Goal: Task Accomplishment & Management: Complete application form

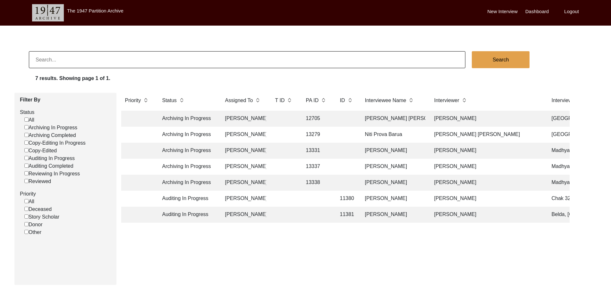
click at [291, 167] on td at bounding box center [284, 167] width 26 height 16
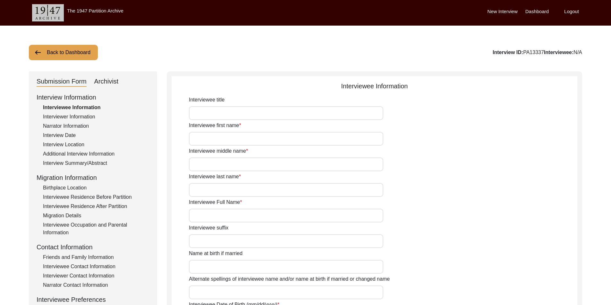
type input "[PERSON_NAME]"
type input "Datta"
type input "[PERSON_NAME]"
type input "[DATE]"
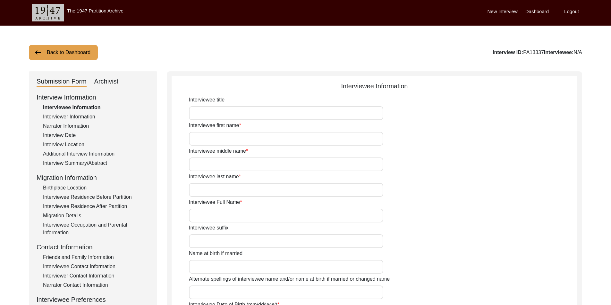
type input "94"
type input "[DEMOGRAPHIC_DATA]"
type input "Bengali"
type input "[DEMOGRAPHIC_DATA]"
type input "Bengali"
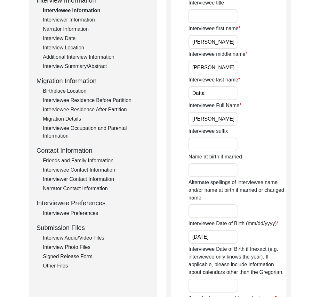
scroll to position [64, 0]
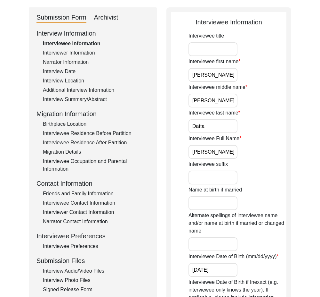
click at [197, 45] on input "Interviewee title" at bounding box center [213, 49] width 49 height 14
paste input "Mr."
type input "Mr."
drag, startPoint x: 196, startPoint y: 51, endPoint x: 184, endPoint y: 50, distance: 12.8
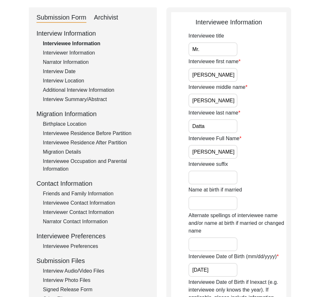
click at [217, 75] on input "[PERSON_NAME]" at bounding box center [213, 75] width 49 height 14
click at [191, 87] on label "Interviewee middle name" at bounding box center [218, 87] width 59 height 8
click at [191, 94] on input "[PERSON_NAME]" at bounding box center [213, 101] width 49 height 14
click at [210, 97] on input "[PERSON_NAME]" at bounding box center [213, 101] width 49 height 14
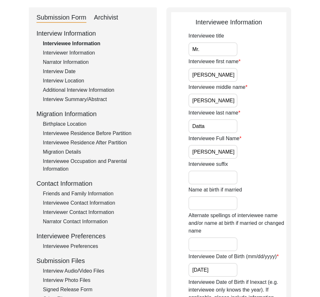
click at [205, 125] on input "Datta" at bounding box center [213, 126] width 49 height 14
drag, startPoint x: 191, startPoint y: 146, endPoint x: 277, endPoint y: 154, distance: 86.0
click at [277, 154] on div "Interviewee Full Name [PERSON_NAME]" at bounding box center [238, 147] width 98 height 24
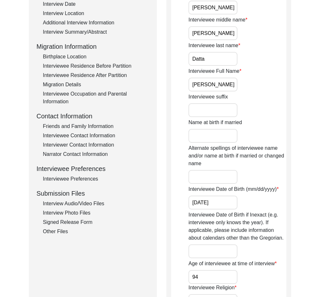
scroll to position [192, 0]
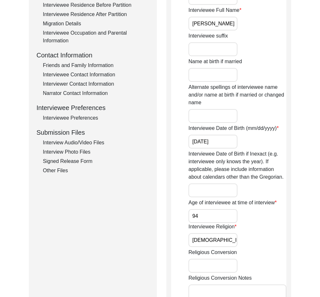
click at [235, 140] on input "[DATE]" at bounding box center [213, 142] width 49 height 14
click at [217, 219] on input "94" at bounding box center [213, 216] width 49 height 14
click at [220, 243] on input "[DEMOGRAPHIC_DATA]" at bounding box center [213, 240] width 49 height 14
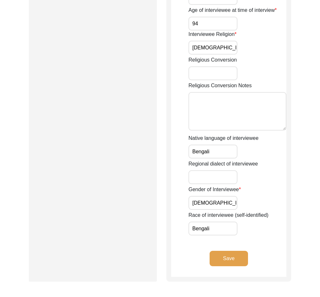
click at [215, 155] on input "Bengali" at bounding box center [213, 152] width 49 height 14
click at [213, 202] on input "[DEMOGRAPHIC_DATA]" at bounding box center [213, 203] width 49 height 14
click at [213, 231] on input "Bengali" at bounding box center [213, 228] width 49 height 14
click at [228, 264] on button "Save" at bounding box center [229, 258] width 38 height 15
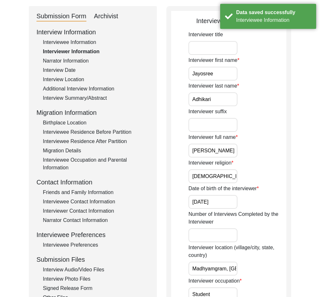
scroll to position [0, 0]
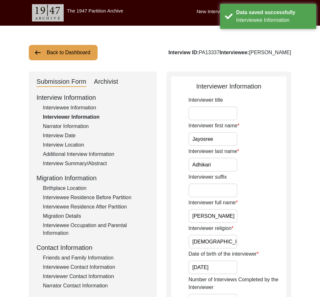
click at [217, 143] on input "Jayosree" at bounding box center [213, 139] width 49 height 14
click at [217, 159] on input "Adhikari" at bounding box center [213, 165] width 49 height 14
drag, startPoint x: 195, startPoint y: 217, endPoint x: 245, endPoint y: 223, distance: 50.3
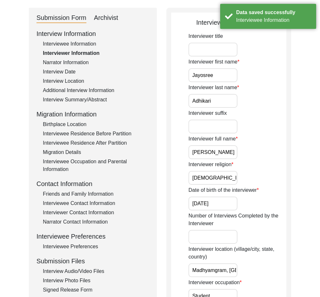
scroll to position [64, 0]
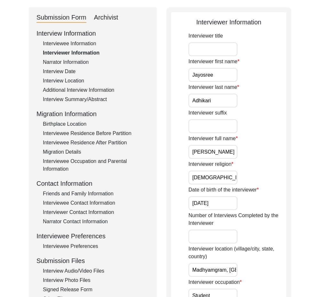
click at [230, 182] on input "[DEMOGRAPHIC_DATA]" at bounding box center [213, 177] width 49 height 14
click at [230, 198] on input "[DATE]" at bounding box center [213, 203] width 49 height 14
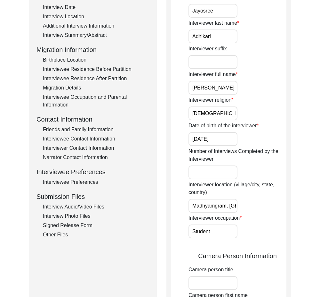
scroll to position [0, 36]
drag, startPoint x: 199, startPoint y: 205, endPoint x: 271, endPoint y: 215, distance: 73.2
click at [271, 215] on div "Interviewer title Interviewer first name [PERSON_NAME] Interviewer last name [P…" at bounding box center [238, 288] width 98 height 640
click at [271, 215] on div "Interviewer occupation Student" at bounding box center [238, 226] width 98 height 24
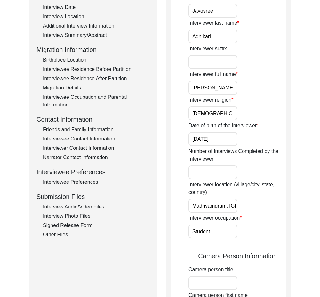
click at [236, 227] on input "Student" at bounding box center [213, 231] width 49 height 14
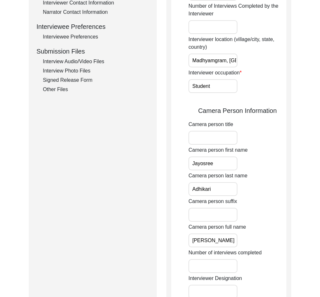
scroll to position [288, 0]
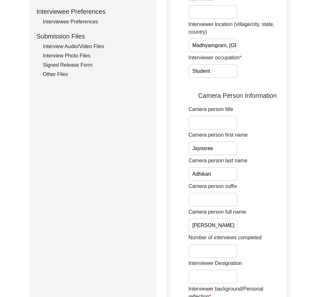
click at [222, 155] on input "Jayosree" at bounding box center [213, 148] width 49 height 14
click at [221, 173] on input "Adhikari" at bounding box center [213, 174] width 49 height 14
click at [235, 227] on input "[PERSON_NAME]" at bounding box center [213, 225] width 49 height 14
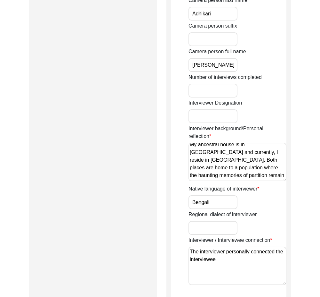
scroll to position [6, 0]
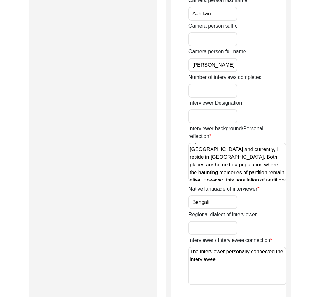
click at [192, 173] on textarea "My ancestral house is in [GEOGRAPHIC_DATA] and currently, I reside in [GEOGRAPH…" at bounding box center [238, 162] width 98 height 38
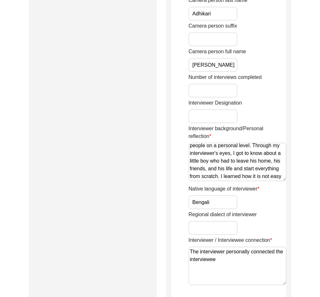
scroll to position [149, 0]
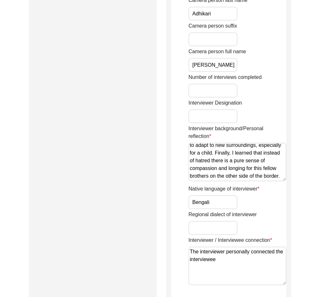
type textarea "My ancestral house is in [GEOGRAPHIC_DATA] and currently, I reside in [GEOGRAPH…"
click at [213, 203] on input "Bengali" at bounding box center [213, 202] width 49 height 14
click at [237, 263] on textarea "The interviewer personally connected the interviewee" at bounding box center [238, 265] width 98 height 38
drag, startPoint x: 239, startPoint y: 265, endPoint x: 175, endPoint y: 243, distance: 67.8
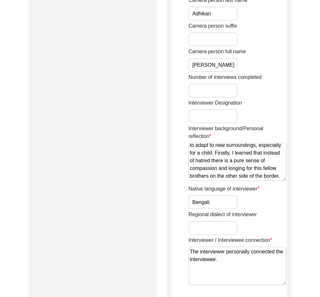
type textarea "The interviewer personally connected the interviewee."
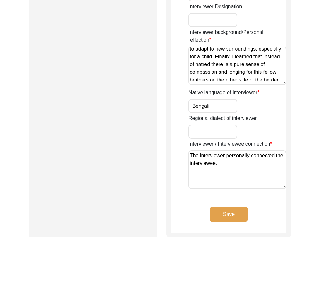
click at [230, 220] on button "Save" at bounding box center [229, 213] width 38 height 15
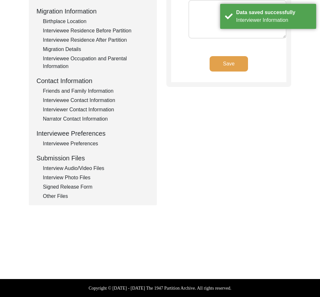
type textarea "[PERSON_NAME]"
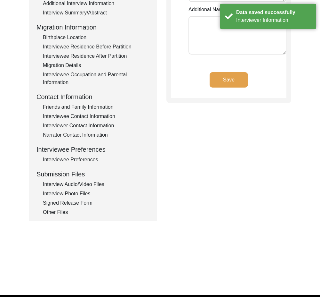
scroll to position [6, 0]
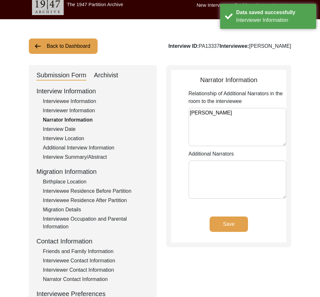
click at [243, 119] on textarea "[PERSON_NAME]" at bounding box center [238, 127] width 98 height 38
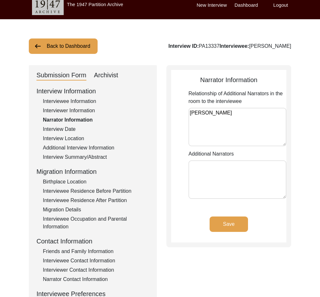
drag, startPoint x: 243, startPoint y: 124, endPoint x: 239, endPoint y: 165, distance: 40.9
click at [243, 124] on textarea "[PERSON_NAME]" at bounding box center [238, 127] width 98 height 38
click at [238, 216] on app-narrator-information "Narrator Information Relationship of Additional Narrators in the room to the in…" at bounding box center [228, 158] width 115 height 167
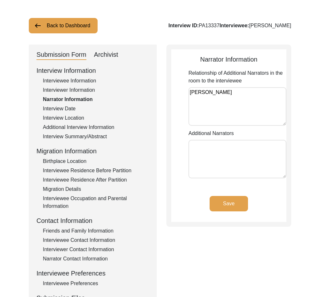
scroll to position [38, 0]
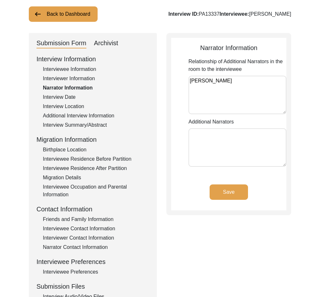
click at [233, 192] on button "Save" at bounding box center [229, 191] width 38 height 15
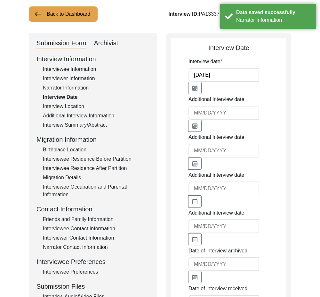
click at [231, 74] on input "[DATE]" at bounding box center [224, 75] width 71 height 14
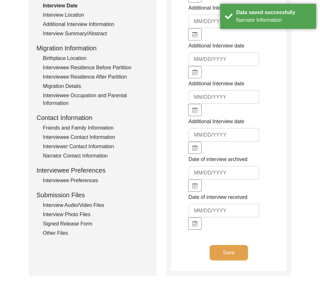
scroll to position [200, 0]
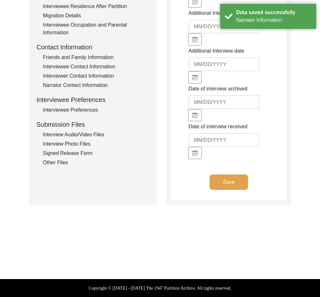
click at [225, 183] on button "Save" at bounding box center [229, 181] width 38 height 15
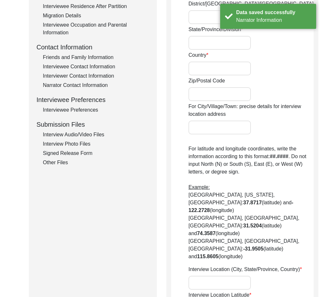
radio input "true"
type input "3 No. [GEOGRAPHIC_DATA], Dinoband"
type input "Madhyamgram"
type input "North 24 Parganas"
type input "[GEOGRAPHIC_DATA]"
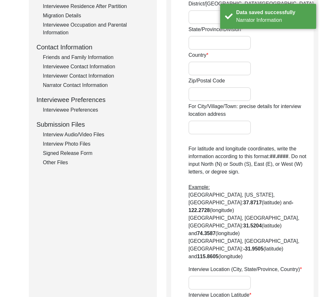
type input "[GEOGRAPHIC_DATA]"
type input "700130"
type input "Madhyamgram, [GEOGRAPHIC_DATA], [GEOGRAPHIC_DATA]"
type input "22.70291"
type input "88.46073"
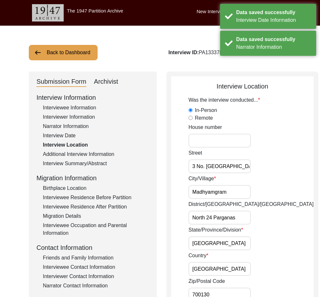
scroll to position [0, 21]
drag, startPoint x: 198, startPoint y: 163, endPoint x: 263, endPoint y: 171, distance: 65.8
click at [263, 171] on div "[STREET_ADDRESS] [GEOGRAPHIC_DATA], Dinoband" at bounding box center [251, 161] width 125 height 24
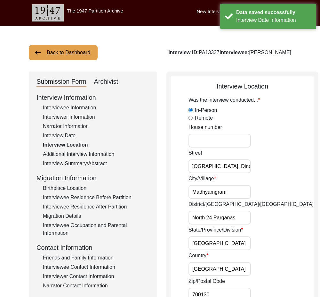
scroll to position [0, 0]
click at [263, 171] on div "[STREET_ADDRESS] [GEOGRAPHIC_DATA], Dinoband" at bounding box center [251, 161] width 125 height 24
click at [238, 190] on div "City/Village Madhyamgram" at bounding box center [251, 187] width 125 height 24
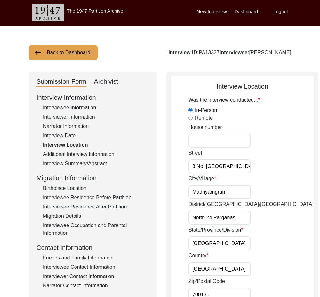
click at [237, 190] on input "Madhyamgram" at bounding box center [220, 192] width 62 height 14
drag, startPoint x: 194, startPoint y: 212, endPoint x: 265, endPoint y: 216, distance: 71.2
click at [265, 216] on div "District/[GEOGRAPHIC_DATA]/Jilla North 24 Parganas" at bounding box center [251, 212] width 125 height 24
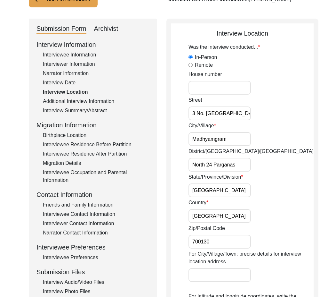
scroll to position [64, 0]
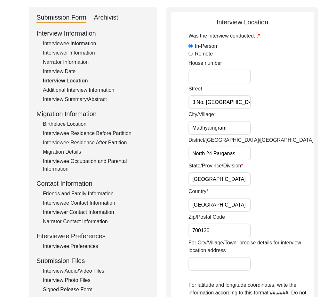
click at [231, 181] on input "[GEOGRAPHIC_DATA]" at bounding box center [220, 179] width 62 height 14
click at [226, 206] on input "[GEOGRAPHIC_DATA]" at bounding box center [220, 205] width 62 height 14
click at [226, 224] on input "700130" at bounding box center [220, 230] width 62 height 14
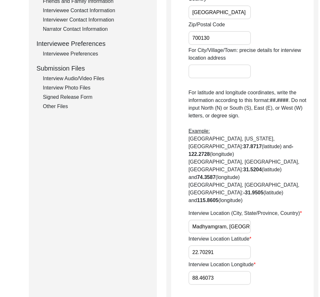
scroll to position [0, 36]
drag, startPoint x: 230, startPoint y: 226, endPoint x: 284, endPoint y: 227, distance: 54.2
click at [284, 227] on div "Interview Location (City, State/Province, Country) Madhyamgram, [GEOGRAPHIC_DAT…" at bounding box center [251, 221] width 125 height 24
click at [253, 228] on div "Interview Location (City, State/Province, Country) Madhyamgram, [GEOGRAPHIC_DAT…" at bounding box center [251, 221] width 125 height 24
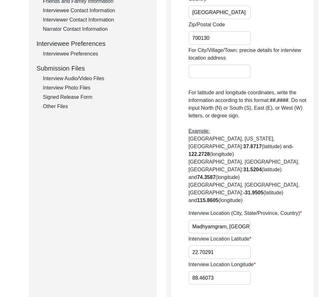
scroll to position [0, 36]
drag, startPoint x: 191, startPoint y: 224, endPoint x: 269, endPoint y: 224, distance: 78.2
click at [269, 224] on div "Interview Location (City, State/Province, Country) Madhyamgram, [GEOGRAPHIC_DAT…" at bounding box center [251, 221] width 125 height 24
click at [270, 217] on div "Interview Location (City, State/Province, Country) Madhyamgram, [GEOGRAPHIC_DAT…" at bounding box center [251, 221] width 125 height 24
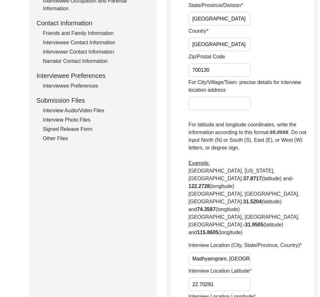
scroll to position [288, 0]
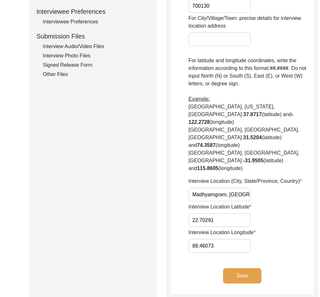
drag, startPoint x: 220, startPoint y: 220, endPoint x: 171, endPoint y: 216, distance: 48.9
click at [212, 219] on input "22.70291" at bounding box center [220, 220] width 62 height 14
click at [172, 216] on app-interview-location "Interview Location Was the interview conducted... In-Person Remote House [STREE…" at bounding box center [242, 43] width 143 height 501
click at [231, 220] on input "22.70291" at bounding box center [220, 220] width 62 height 14
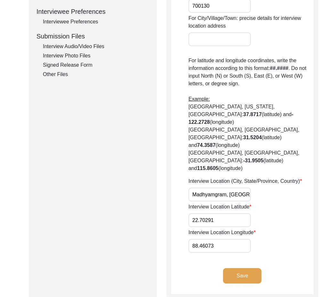
click at [231, 220] on input "22.70291" at bounding box center [220, 220] width 62 height 14
click at [218, 223] on input "22.70291" at bounding box center [220, 220] width 62 height 14
drag, startPoint x: 219, startPoint y: 223, endPoint x: 172, endPoint y: 221, distance: 47.2
click at [172, 221] on app-interview-location "Interview Location Was the interview conducted... In-Person Remote House [STREE…" at bounding box center [242, 43] width 143 height 501
drag, startPoint x: 229, startPoint y: 241, endPoint x: 179, endPoint y: 241, distance: 50.0
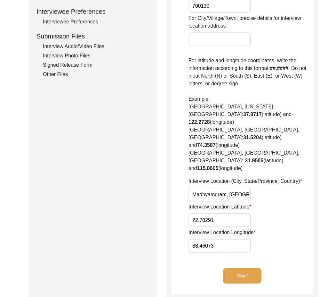
click at [179, 241] on app-interview-location "Interview Location Was the interview conducted... In-Person Remote House [STREE…" at bounding box center [242, 43] width 143 height 501
click at [236, 224] on input "22.70291" at bounding box center [220, 220] width 62 height 14
paste input "6924"
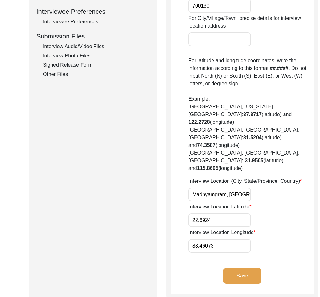
type input "22.6924"
click at [221, 244] on input "88.46073" at bounding box center [220, 246] width 62 height 14
paste input "5"
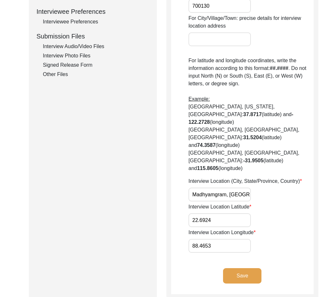
type input "88.4653"
click at [267, 244] on div "Interview Location Longitude 88.4653" at bounding box center [251, 241] width 125 height 24
click at [235, 272] on button "Save" at bounding box center [242, 275] width 38 height 15
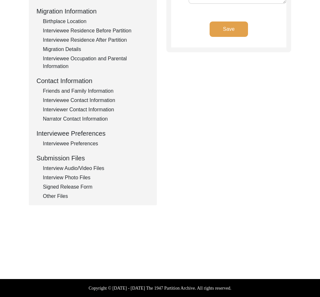
type input "Bengali"
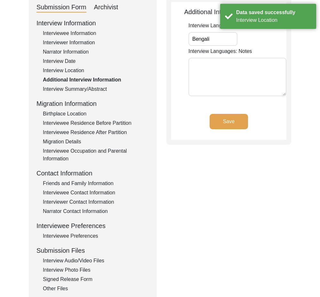
scroll to position [0, 0]
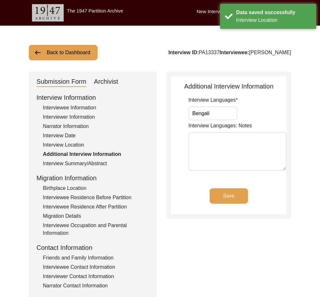
click at [239, 115] on div "Interview Languages Bengali" at bounding box center [238, 108] width 98 height 24
click at [232, 115] on input "Bengali" at bounding box center [213, 113] width 49 height 14
click at [221, 205] on div "Save" at bounding box center [228, 201] width 115 height 26
click at [222, 203] on button "Save" at bounding box center [229, 195] width 38 height 15
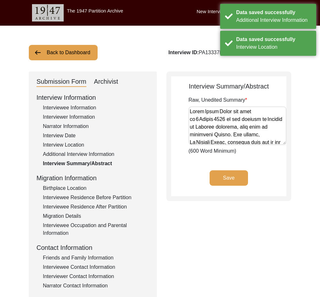
click at [226, 184] on button "Save" at bounding box center [229, 177] width 38 height 15
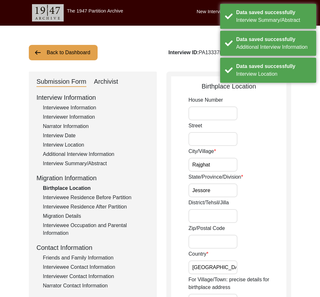
click at [223, 171] on input "Rajghat" at bounding box center [213, 165] width 49 height 14
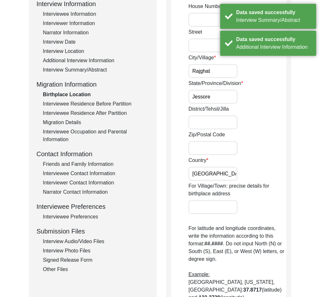
scroll to position [32, 0]
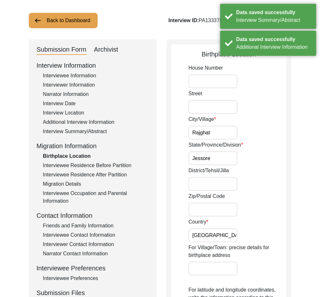
click at [221, 136] on input "Rajghat" at bounding box center [213, 133] width 49 height 14
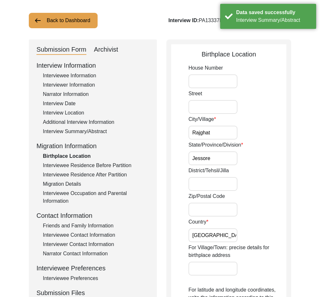
click at [253, 136] on div "City/[GEOGRAPHIC_DATA]" at bounding box center [238, 127] width 98 height 24
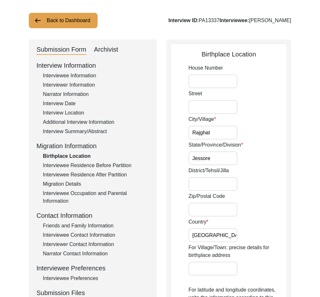
click at [219, 151] on div "State/Province/Division Jessore" at bounding box center [238, 153] width 98 height 24
click at [219, 155] on input "Jessore" at bounding box center [213, 158] width 49 height 14
type input "Khulna"
click at [249, 160] on div "State/Province/Division [GEOGRAPHIC_DATA]" at bounding box center [238, 153] width 98 height 24
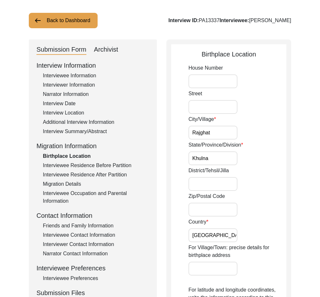
click at [231, 180] on input "District/Tehsil/Jilla" at bounding box center [213, 184] width 49 height 14
type input "Jessore"
click at [225, 239] on input "[GEOGRAPHIC_DATA]" at bounding box center [213, 235] width 49 height 14
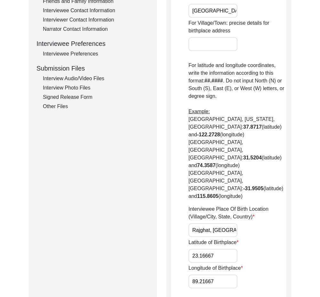
scroll to position [0, 24]
drag, startPoint x: 191, startPoint y: 198, endPoint x: 280, endPoint y: 199, distance: 89.1
click at [280, 205] on div "Interviewee Place Of Birth Location (Village/City, State, Country) [GEOGRAPHIC_…" at bounding box center [238, 221] width 98 height 32
click at [218, 223] on input "Rajghat, [GEOGRAPHIC_DATA], [GEOGRAPHIC_DATA]" at bounding box center [213, 230] width 49 height 14
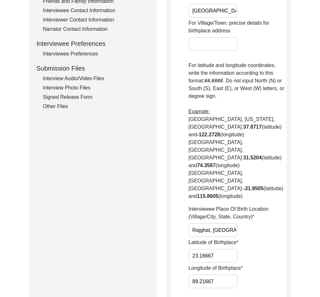
click at [218, 223] on input "Rajghat, [GEOGRAPHIC_DATA], [GEOGRAPHIC_DATA]" at bounding box center [213, 230] width 49 height 14
paste input "Khulna Division"
type input "Rajghat, Khulna Division, [GEOGRAPHIC_DATA]"
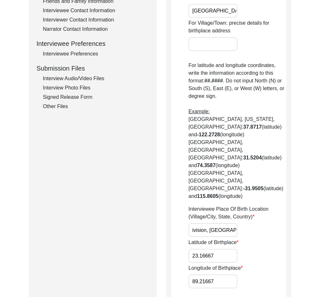
click at [262, 205] on div "Interviewee Place Of Birth Location (Village/City, State, Country) [GEOGRAPHIC_…" at bounding box center [238, 221] width 98 height 32
drag, startPoint x: 162, startPoint y: 229, endPoint x: 142, endPoint y: 229, distance: 20.5
click at [144, 229] on div "Submission Form Archivist Interview Information Interviewee Information Intervi…" at bounding box center [160, 74] width 263 height 519
click at [209, 274] on input "89.21667" at bounding box center [213, 281] width 49 height 14
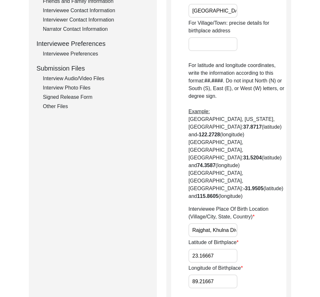
click at [209, 274] on input "89.21667" at bounding box center [213, 281] width 49 height 14
click at [213, 249] on input "23.16667" at bounding box center [213, 256] width 49 height 14
paste input "0046"
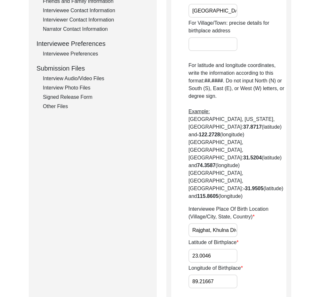
type input "23.0046"
click at [211, 274] on input "89.21667" at bounding box center [213, 281] width 49 height 14
paste input "4274"
type input "89.4274"
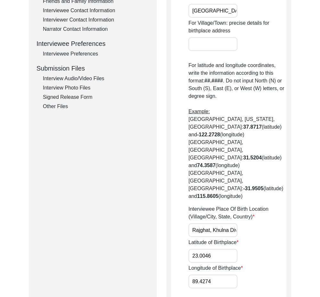
click at [264, 264] on div "Longitude of Birthplace 89.4274" at bounding box center [238, 276] width 98 height 24
click at [212, 249] on input "23.0046" at bounding box center [213, 256] width 49 height 14
click at [223, 274] on input "89.4274" at bounding box center [213, 281] width 49 height 14
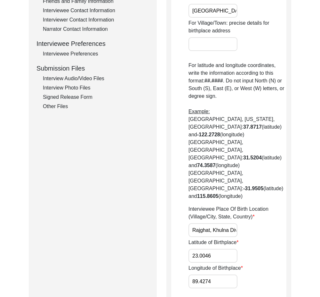
click at [220, 249] on input "23.0046" at bounding box center [213, 256] width 49 height 14
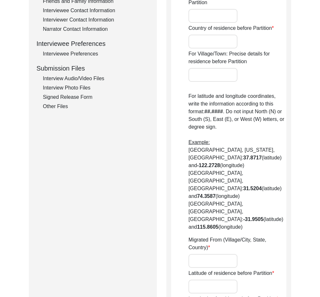
type input "Rajghat"
type input "Jessore"
type input "[GEOGRAPHIC_DATA]"
type input "Rajghat, [GEOGRAPHIC_DATA], [GEOGRAPHIC_DATA]"
type input "23.16667"
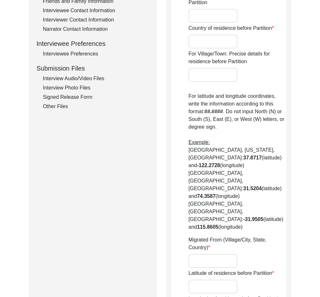
type input "89.21667"
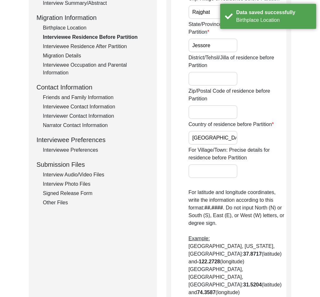
scroll to position [64, 0]
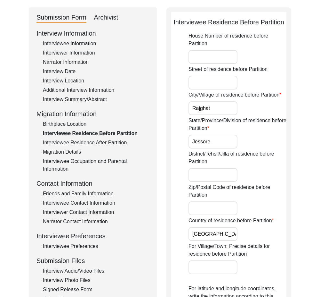
click at [234, 138] on input "Jessore" at bounding box center [213, 142] width 49 height 14
click at [252, 149] on div "House Number of residence before Partition Street of residence before [GEOGRAPH…" at bounding box center [238, 271] width 98 height 479
click at [230, 137] on input "Khulna" at bounding box center [213, 142] width 49 height 14
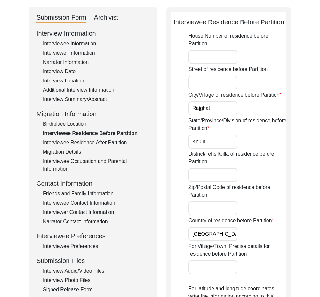
type input "Khulna Division"
click at [252, 140] on div "State/Province/Division of residence before Partition Khulna Division" at bounding box center [238, 133] width 98 height 32
drag, startPoint x: 237, startPoint y: 140, endPoint x: 208, endPoint y: 139, distance: 29.2
click at [208, 139] on input "Khulna Division" at bounding box center [213, 142] width 49 height 14
click at [274, 130] on label "State/Province/Division of residence before Partition" at bounding box center [238, 124] width 98 height 15
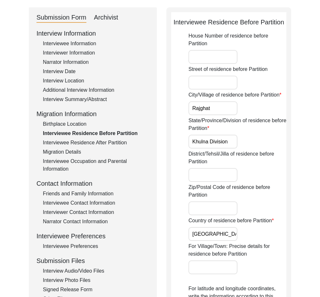
click at [238, 135] on input "Khulna Division" at bounding box center [213, 142] width 49 height 14
click at [274, 130] on label "State/Province/Division of residence before Partition" at bounding box center [238, 124] width 98 height 15
click at [238, 135] on input "Khulna Division" at bounding box center [213, 142] width 49 height 14
click at [77, 126] on div "Birthplace Location" at bounding box center [96, 124] width 106 height 8
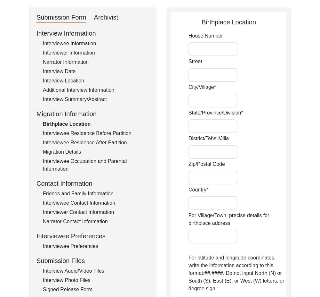
type input "Rajghat"
type input "Khulna"
type input "Jessore"
type input "[GEOGRAPHIC_DATA]"
type input "Rajghat, Khulna Division, [GEOGRAPHIC_DATA]"
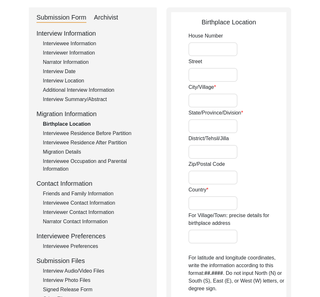
type input "23.0046"
type input "89.4274"
click at [215, 127] on input "Khulna" at bounding box center [213, 126] width 49 height 14
type input "Khulna"
click at [106, 135] on div "Interviewee Residence Before Partition" at bounding box center [96, 133] width 106 height 8
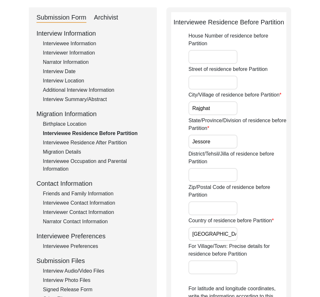
click at [218, 140] on input "Jessore" at bounding box center [213, 142] width 49 height 14
type input "Khulna"
click at [252, 138] on div "State/Province/Division of residence before Partition [GEOGRAPHIC_DATA]" at bounding box center [238, 133] width 98 height 32
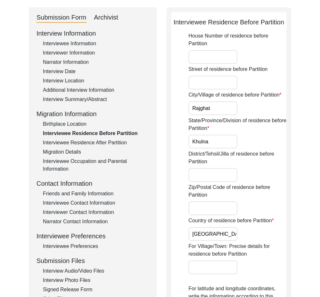
click at [225, 114] on input "Rajghat" at bounding box center [213, 108] width 49 height 14
click at [212, 147] on input "Khulna" at bounding box center [213, 142] width 49 height 14
click at [225, 229] on input "[GEOGRAPHIC_DATA]" at bounding box center [213, 234] width 49 height 14
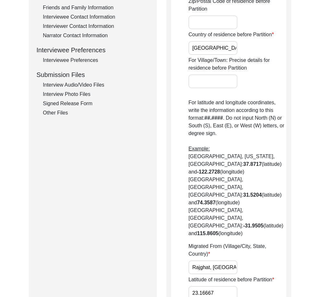
scroll to position [256, 0]
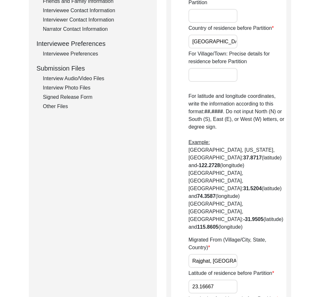
click at [221, 254] on input "Rajghat, [GEOGRAPHIC_DATA], [GEOGRAPHIC_DATA]" at bounding box center [213, 261] width 49 height 14
paste input "Khulna Division"
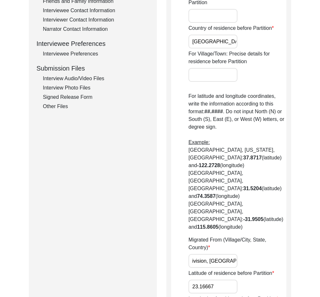
type input "Rajghat, Khulna Division, [GEOGRAPHIC_DATA]"
click at [265, 236] on div "Migrated From (Village/City, State, Country) [GEOGRAPHIC_DATA], [GEOGRAPHIC_DAT…" at bounding box center [238, 252] width 98 height 32
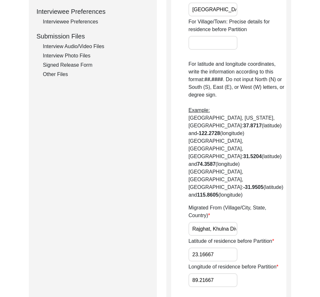
click at [227, 247] on input "23.16667" at bounding box center [213, 254] width 49 height 14
paste input "0046"
type input "23.0046"
click at [223, 273] on input "89.21667" at bounding box center [213, 280] width 49 height 14
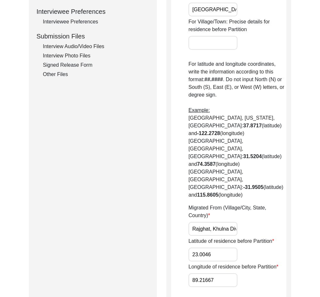
click at [223, 273] on input "89.21667" at bounding box center [213, 280] width 49 height 14
paste input "4274"
type input "89.4274"
drag, startPoint x: 272, startPoint y: 245, endPoint x: 265, endPoint y: 268, distance: 24.4
click at [272, 263] on div "Longitude of residence before Partition 89.4274" at bounding box center [238, 275] width 98 height 24
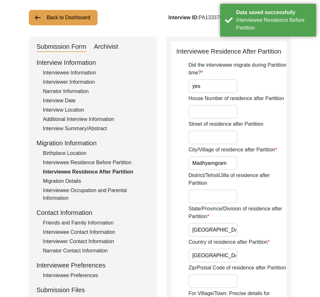
scroll to position [32, 0]
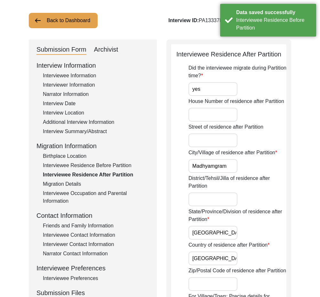
click at [219, 93] on input "yes" at bounding box center [213, 89] width 49 height 14
type input "Yes"
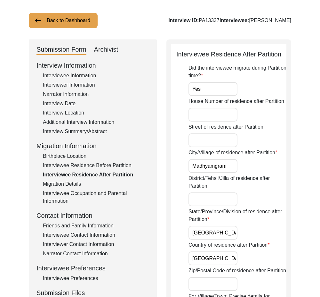
click at [229, 166] on input "Madhyamgram" at bounding box center [213, 166] width 49 height 14
click at [229, 236] on input "[GEOGRAPHIC_DATA]" at bounding box center [213, 233] width 49 height 14
click at [220, 254] on input "[GEOGRAPHIC_DATA]" at bounding box center [213, 258] width 49 height 14
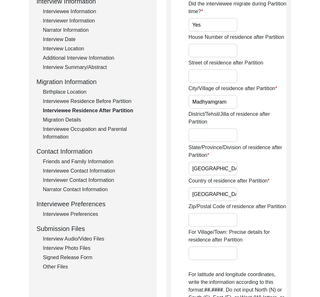
click at [218, 138] on input "District/Tehsil/Jilla of residence after Partition" at bounding box center [213, 135] width 49 height 14
type input "North 24 Parganas"
click at [220, 187] on input "[GEOGRAPHIC_DATA]" at bounding box center [213, 194] width 49 height 14
click at [223, 175] on input "[GEOGRAPHIC_DATA]" at bounding box center [213, 169] width 49 height 14
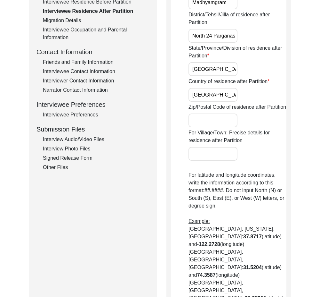
scroll to position [320, 0]
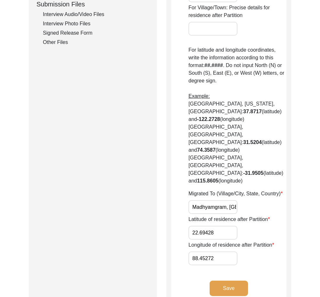
drag, startPoint x: 219, startPoint y: 204, endPoint x: 185, endPoint y: 202, distance: 33.7
click at [185, 202] on app-residence-after-partition "Interviewee Residence After Partition Did the interviewee migrate during Partit…" at bounding box center [228, 33] width 115 height 545
click at [220, 226] on input "22.69428" at bounding box center [213, 233] width 49 height 14
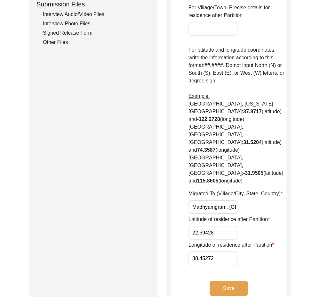
paste input "24"
type input "22.6924"
drag, startPoint x: 204, startPoint y: 226, endPoint x: 176, endPoint y: 225, distance: 28.2
click at [176, 225] on app-residence-after-partition "Interviewee Residence After Partition Did the interviewee migrate during Partit…" at bounding box center [228, 33] width 115 height 545
click at [219, 251] on input "88.45272" at bounding box center [213, 258] width 49 height 14
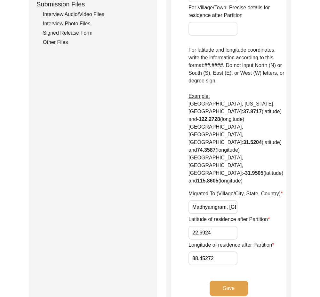
click at [219, 251] on input "88.45272" at bounding box center [213, 258] width 49 height 14
click at [220, 251] on input "88.45272" at bounding box center [213, 258] width 49 height 14
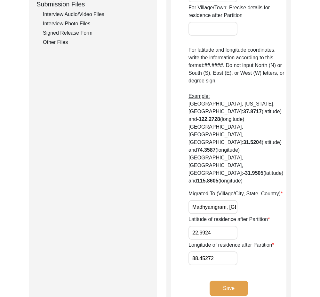
paste input "653"
type input "88.4653"
click at [256, 241] on div "Longitude of residence after Partition 88.4653" at bounding box center [238, 253] width 98 height 24
click at [239, 280] on button "Save" at bounding box center [229, 287] width 38 height 15
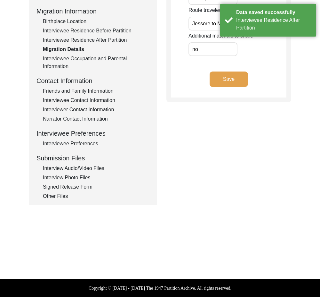
scroll to position [6, 0]
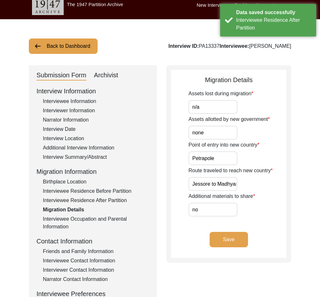
click at [224, 110] on input "n/a" at bounding box center [213, 107] width 49 height 14
type input "N/A"
click at [215, 132] on input "none" at bounding box center [213, 133] width 49 height 14
type input "None"
click at [220, 159] on input "Petrapole" at bounding box center [213, 158] width 49 height 14
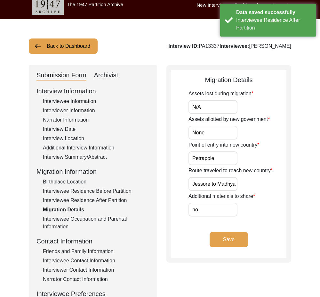
scroll to position [0, 60]
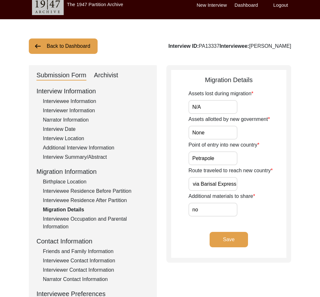
drag, startPoint x: 199, startPoint y: 182, endPoint x: 288, endPoint y: 193, distance: 90.1
click at [288, 193] on div "Migration Details Assets lost during migration N/A Assets allotted by new gover…" at bounding box center [229, 163] width 125 height 197
click at [203, 210] on input "no" at bounding box center [213, 210] width 49 height 14
click at [201, 212] on input "no" at bounding box center [213, 210] width 49 height 14
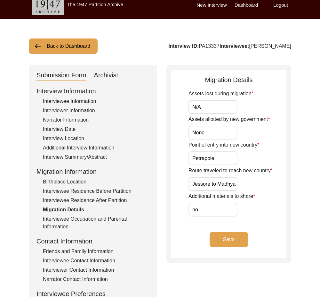
click at [201, 212] on input "no" at bounding box center [213, 210] width 49 height 14
type input "N/A"
click at [242, 199] on label "Additional materials to share" at bounding box center [222, 196] width 67 height 8
click at [238, 203] on input "N/A" at bounding box center [213, 210] width 49 height 14
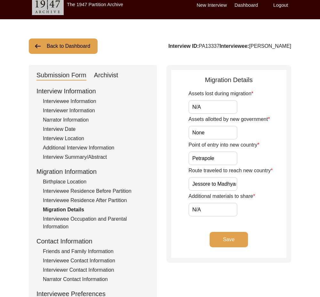
click at [233, 232] on button "Save" at bounding box center [229, 239] width 38 height 15
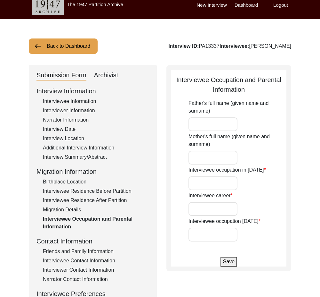
type input "[PERSON_NAME]"
type input "[PERSON_NAME] Datta"
type input "Student"
type input "Serverd in the [DEMOGRAPHIC_DATA] Army and then in [DEMOGRAPHIC_DATA] Police"
type input "Retired"
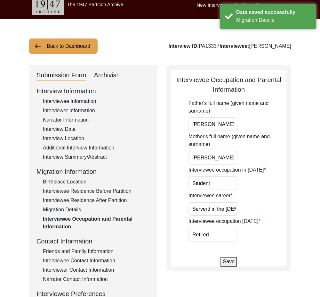
click at [226, 125] on input "[PERSON_NAME]" at bounding box center [213, 124] width 49 height 14
drag, startPoint x: 191, startPoint y: 156, endPoint x: 227, endPoint y: 176, distance: 40.9
click at [249, 158] on div "Mother's full name (given name and surname) [PERSON_NAME]" at bounding box center [238, 149] width 98 height 32
click at [222, 180] on input "Student" at bounding box center [213, 183] width 49 height 14
click at [176, 204] on app-parental-information "Interviewee Occupation and Parental Information Father's full name (given name …" at bounding box center [228, 170] width 115 height 191
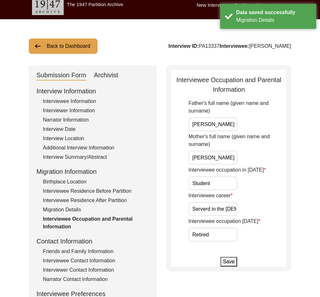
drag, startPoint x: 186, startPoint y: 206, endPoint x: 189, endPoint y: 206, distance: 3.9
click at [189, 206] on app-parental-information "Interviewee Occupation and Parental Information Father's full name (given name …" at bounding box center [228, 170] width 115 height 191
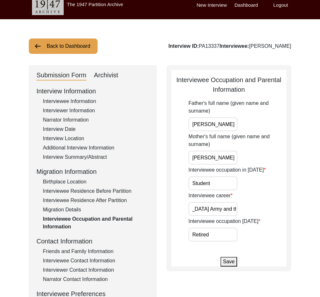
drag, startPoint x: 190, startPoint y: 206, endPoint x: 242, endPoint y: 206, distance: 52.2
click at [242, 206] on div "Interviewee career Serverd in the [DEMOGRAPHIC_DATA] Army and then in [DEMOGRAP…" at bounding box center [238, 204] width 98 height 24
click at [218, 208] on input "Serverd in the [DEMOGRAPHIC_DATA] Army and then in [DEMOGRAPHIC_DATA] Police" at bounding box center [213, 209] width 49 height 14
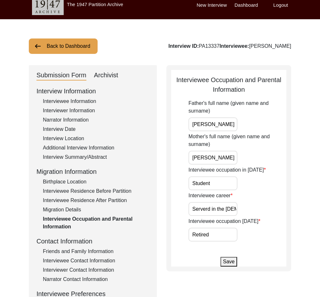
click at [218, 208] on input "Serverd in the [DEMOGRAPHIC_DATA] Army and then in [DEMOGRAPHIC_DATA] Police" at bounding box center [213, 209] width 49 height 14
paste input "d [DEMOGRAPHIC_DATA] Army and"
type input "Served [DEMOGRAPHIC_DATA] Army and [DEMOGRAPHIC_DATA] Police"
click at [256, 208] on div "Interviewee career Served [DEMOGRAPHIC_DATA] Army and [DEMOGRAPHIC_DATA] Police" at bounding box center [238, 204] width 98 height 24
click at [235, 229] on input "Retired" at bounding box center [213, 235] width 49 height 14
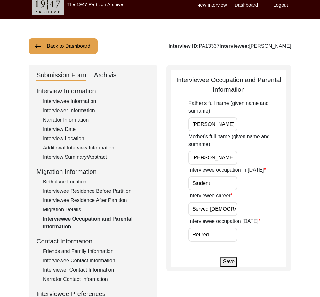
click at [232, 259] on button "Save" at bounding box center [229, 262] width 17 height 10
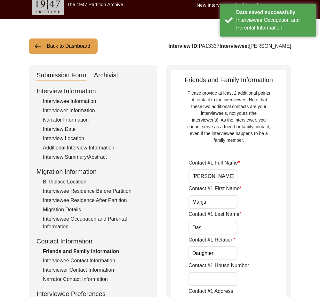
click at [228, 177] on input "[PERSON_NAME]" at bounding box center [213, 176] width 49 height 14
click at [215, 203] on input "Manju" at bounding box center [213, 202] width 49 height 14
click at [212, 227] on input "Das" at bounding box center [213, 227] width 49 height 14
click at [220, 247] on input "Daughter" at bounding box center [213, 253] width 49 height 14
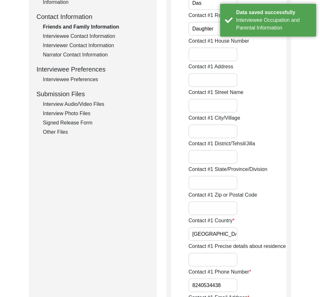
click at [220, 229] on input "[GEOGRAPHIC_DATA]" at bounding box center [213, 234] width 49 height 14
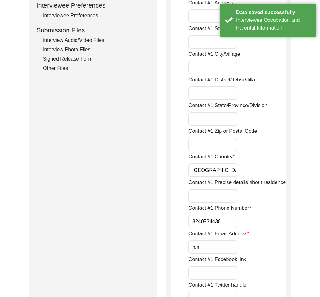
scroll to position [295, 0]
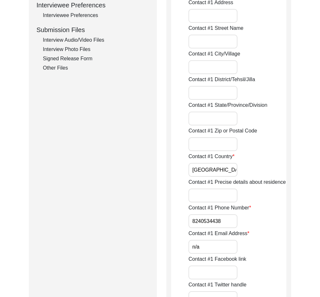
click at [190, 222] on input "8240534438" at bounding box center [213, 221] width 49 height 14
paste input "+91"
drag, startPoint x: 190, startPoint y: 221, endPoint x: 244, endPoint y: 234, distance: 55.6
click at [259, 223] on div "Contact #1 Phone Number [PHONE_NUMBER]" at bounding box center [238, 216] width 98 height 24
type input "[PHONE_NUMBER]"
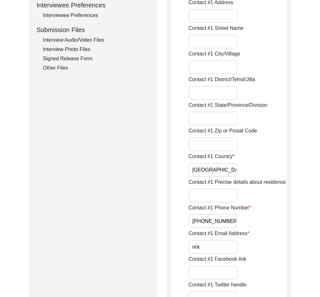
click at [225, 240] on input "n/a" at bounding box center [213, 247] width 49 height 14
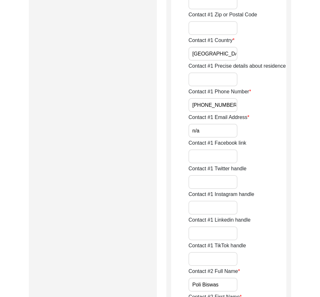
scroll to position [455, 0]
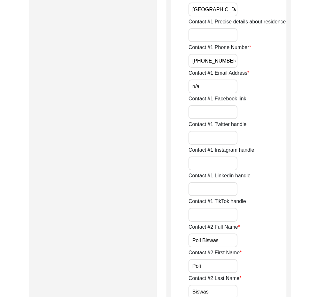
click at [219, 92] on input "n/a" at bounding box center [213, 86] width 49 height 14
type input "N/A"
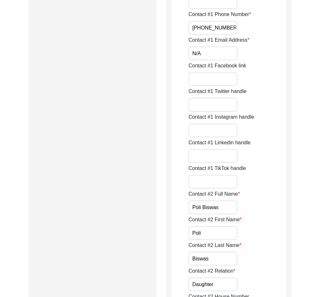
scroll to position [519, 0]
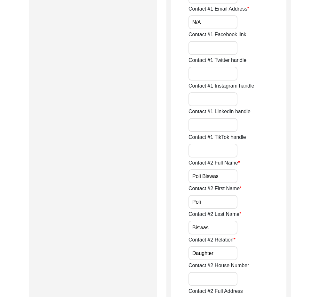
click at [226, 176] on input "Poli Biswas" at bounding box center [213, 176] width 49 height 14
click at [217, 199] on input "Poli" at bounding box center [213, 202] width 49 height 14
click at [217, 221] on input "Biswas" at bounding box center [213, 227] width 49 height 14
click at [221, 245] on div "Contact #2 Relation Daughter" at bounding box center [238, 248] width 98 height 24
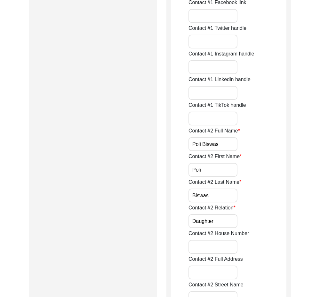
click at [223, 224] on input "Daughter" at bounding box center [213, 221] width 49 height 14
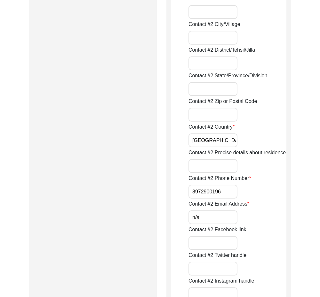
scroll to position [872, 0]
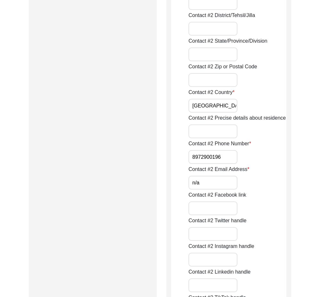
click at [190, 157] on input "8972900196" at bounding box center [213, 157] width 49 height 14
paste input "+91"
type input "[PHONE_NUMBER]"
click at [203, 178] on input "n/a" at bounding box center [213, 183] width 49 height 14
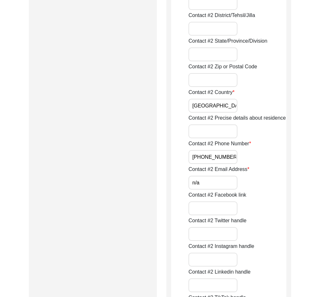
type input "N/A"
drag, startPoint x: 262, startPoint y: 170, endPoint x: 255, endPoint y: 152, distance: 19.3
click at [217, 104] on input "[GEOGRAPHIC_DATA]" at bounding box center [213, 106] width 49 height 14
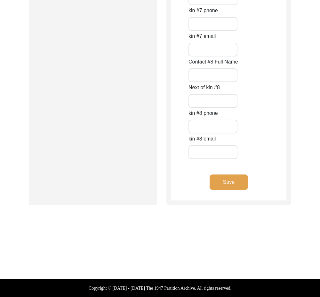
click at [227, 178] on button "Save" at bounding box center [229, 181] width 38 height 15
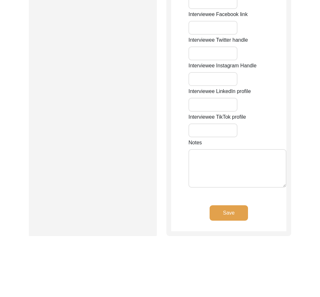
type input "n/a"
type input "3no. [GEOGRAPHIC_DATA], [GEOGRAPHIC_DATA],"
type input "Madhyamgram"
type input "[GEOGRAPHIC_DATA]"
type input "North 24 Parganas"
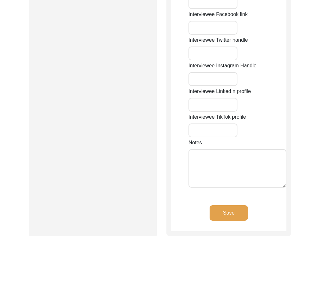
type input "700130"
type input "[GEOGRAPHIC_DATA]"
type input "Madhyamgram, [GEOGRAPHIC_DATA], [GEOGRAPHIC_DATA]"
type input "22.70291"
type input "88.46073"
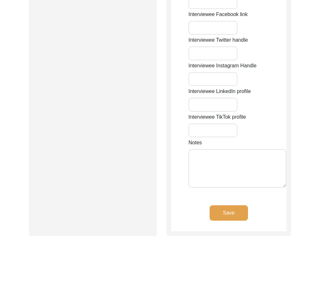
type input "8420863754"
type input "n/a"
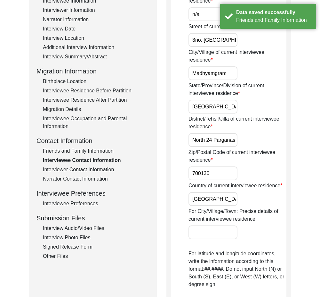
scroll to position [16, 0]
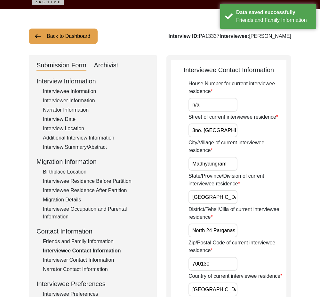
click at [219, 110] on input "n/a" at bounding box center [213, 105] width 49 height 14
type input "N/A"
drag, startPoint x: 198, startPoint y: 128, endPoint x: 268, endPoint y: 128, distance: 69.5
click at [268, 128] on div "Street of current interviewee residence 3no. [GEOGRAPHIC_DATA], [GEOGRAPHIC_DAT…" at bounding box center [238, 125] width 98 height 24
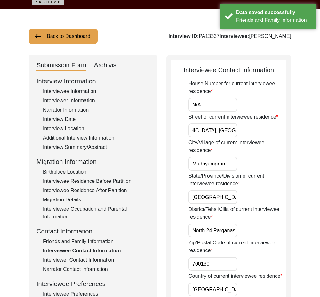
click at [268, 128] on div "Street of current interviewee residence 3no. [GEOGRAPHIC_DATA], [GEOGRAPHIC_DAT…" at bounding box center [238, 125] width 98 height 24
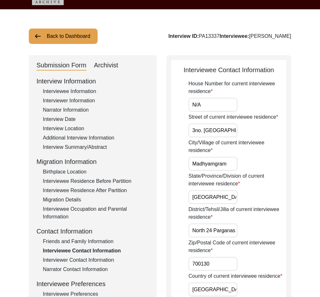
click at [80, 105] on div "Interview Information Interviewee Information Interviewer Information Narrator …" at bounding box center [93, 213] width 113 height 274
click at [85, 112] on div "Narrator Information" at bounding box center [96, 110] width 106 height 8
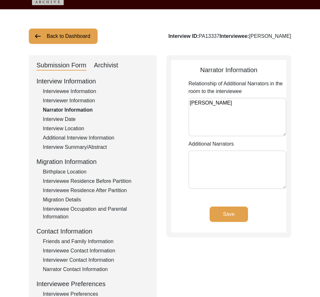
click at [70, 119] on div "Interview Date" at bounding box center [96, 119] width 106 height 8
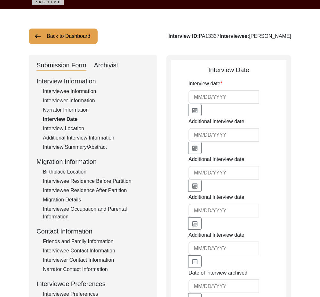
type input "[DATE]"
click at [71, 128] on div "Interview Location" at bounding box center [96, 129] width 106 height 8
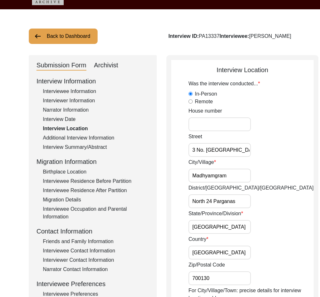
scroll to position [0, 21]
drag, startPoint x: 232, startPoint y: 152, endPoint x: 247, endPoint y: 153, distance: 15.1
click at [247, 153] on div "[STREET_ADDRESS] [GEOGRAPHIC_DATA], Dinoband" at bounding box center [251, 145] width 125 height 24
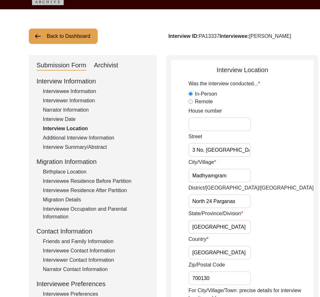
click at [216, 146] on input "3 No. [GEOGRAPHIC_DATA], Dinoband" at bounding box center [220, 150] width 62 height 14
click at [275, 145] on div "[STREET_ADDRESS] [GEOGRAPHIC_DATA], Dinoband" at bounding box center [251, 145] width 125 height 24
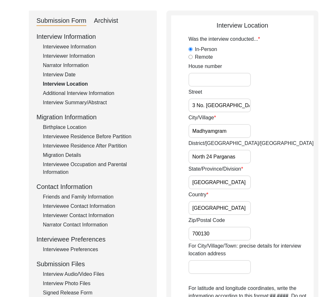
scroll to position [80, 0]
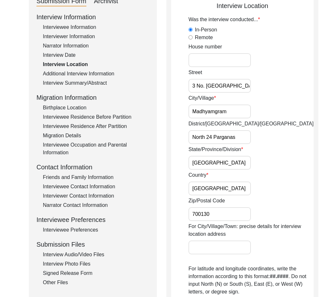
click at [78, 234] on div "Interview Information Interviewee Information Interviewer Information Narrator …" at bounding box center [93, 149] width 113 height 274
click at [78, 233] on div "Interviewee Preferences" at bounding box center [96, 230] width 106 height 8
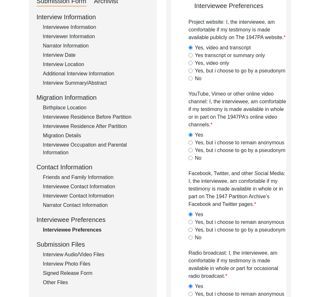
click at [76, 206] on div "Narrator Contact Information" at bounding box center [96, 205] width 106 height 8
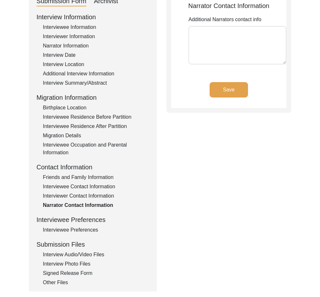
click at [75, 197] on div "Interviewer Contact Information" at bounding box center [96, 196] width 106 height 8
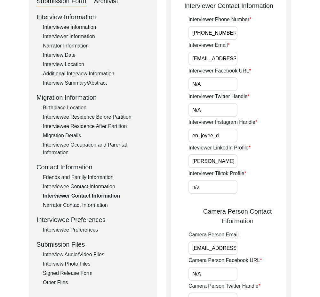
click at [77, 186] on div "Interviewee Contact Information" at bounding box center [96, 187] width 106 height 8
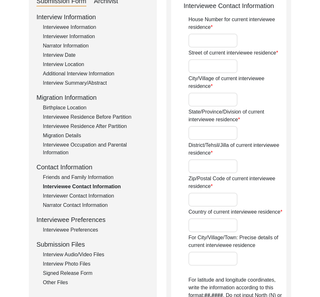
type input "n/a"
type input "3no. [GEOGRAPHIC_DATA], [GEOGRAPHIC_DATA],"
type input "Madhyamgram"
type input "[GEOGRAPHIC_DATA]"
type input "North 24 Parganas"
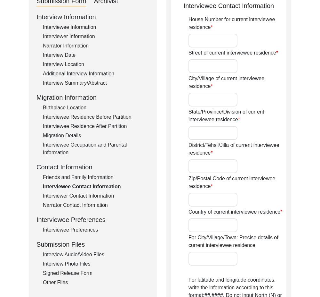
type input "700130"
type input "[GEOGRAPHIC_DATA]"
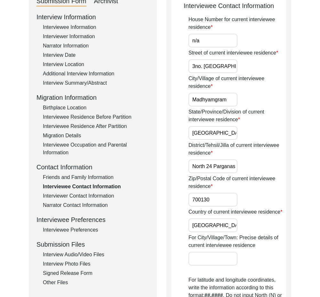
type input "Madhyamgram, [GEOGRAPHIC_DATA], [GEOGRAPHIC_DATA]"
type input "22.70291"
type input "88.46073"
type input "8420863754"
type input "n/a"
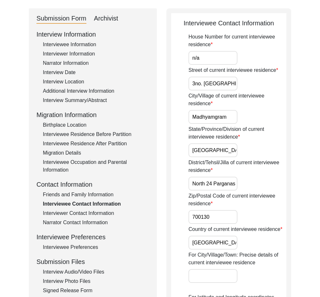
scroll to position [48, 0]
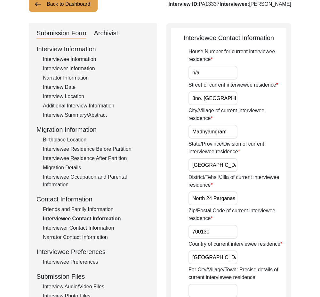
click at [229, 96] on input "3no. [GEOGRAPHIC_DATA], [GEOGRAPHIC_DATA]," at bounding box center [213, 98] width 49 height 14
paste input "No. [GEOGRAPHIC_DATA], Dinoband"
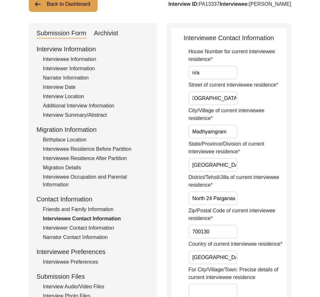
type input "3 No. [GEOGRAPHIC_DATA], Dinoband"
click at [250, 99] on div "Street of current interviewee residence 3 No. [GEOGRAPHIC_DATA], Dinoband" at bounding box center [238, 93] width 98 height 24
click at [234, 131] on input "Madhyamgram" at bounding box center [213, 132] width 49 height 14
click at [222, 161] on input "[GEOGRAPHIC_DATA]" at bounding box center [213, 165] width 49 height 14
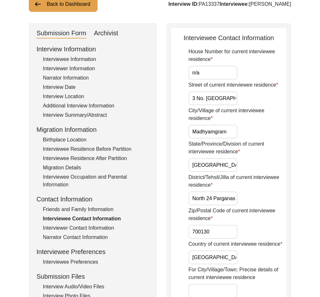
drag, startPoint x: 190, startPoint y: 203, endPoint x: 228, endPoint y: 222, distance: 42.4
click at [215, 233] on input "700130" at bounding box center [213, 232] width 49 height 14
click at [216, 256] on input "[GEOGRAPHIC_DATA]" at bounding box center [213, 257] width 49 height 14
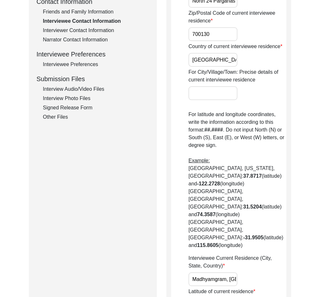
scroll to position [305, 0]
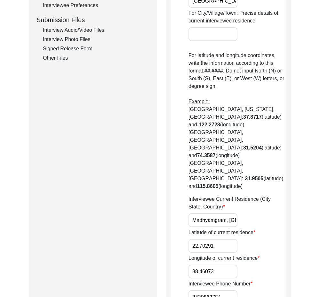
click at [220, 239] on input "22.70291" at bounding box center [213, 246] width 49 height 14
paste input "6924"
type input "22.6924"
click at [271, 229] on div "Latitude of current residence 22.6924" at bounding box center [238, 241] width 98 height 24
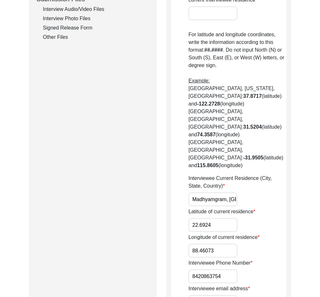
scroll to position [337, 0]
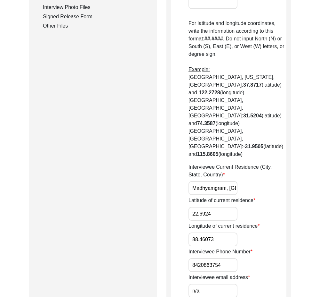
click at [221, 232] on input "88.46073" at bounding box center [213, 239] width 49 height 14
paste input "5"
type input "88.4653"
click at [259, 222] on div "Longitude of current residence 88.4653" at bounding box center [238, 234] width 98 height 24
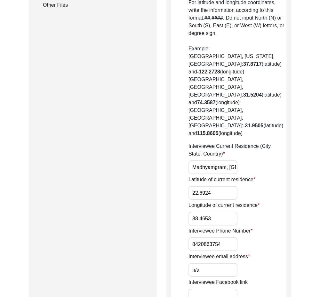
scroll to position [369, 0]
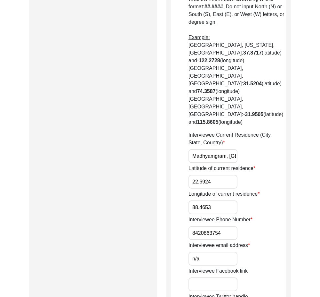
click at [191, 226] on input "8420863754" at bounding box center [213, 233] width 49 height 14
paste input "+91"
type input "[PHONE_NUMBER]"
click at [204, 252] on input "n/a" at bounding box center [213, 259] width 49 height 14
type input "N/A"
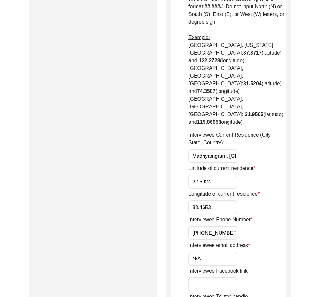
click at [266, 241] on div "Interviewee email address N/A" at bounding box center [238, 253] width 98 height 24
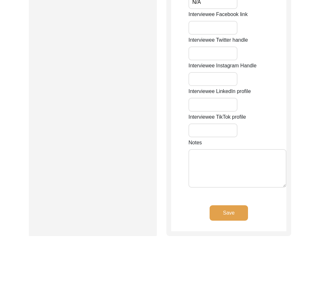
click at [226, 205] on button "Save" at bounding box center [229, 212] width 38 height 15
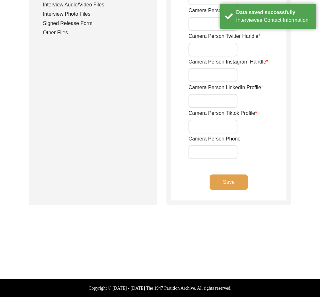
type input "[PHONE_NUMBER]"
type input "[EMAIL_ADDRESS][DOMAIN_NAME]"
type input "N/A"
type input "en_joyee_d"
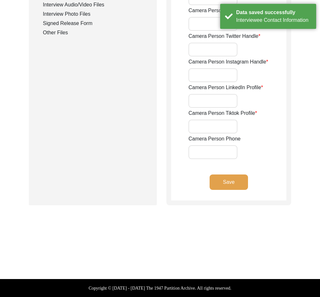
type input "[PERSON_NAME]"
type input "n/a"
type input "[EMAIL_ADDRESS][DOMAIN_NAME]"
type input "N/A"
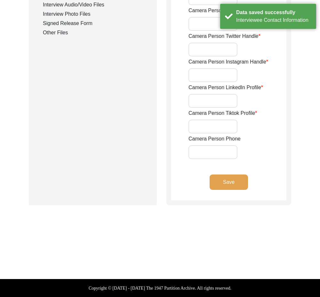
type input "en_joyee_d"
type input "[PERSON_NAME]"
type input "N/A"
type input "[PHONE_NUMBER]"
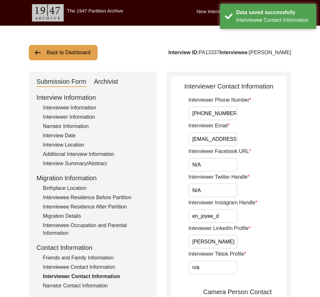
scroll to position [0, 10]
drag, startPoint x: 191, startPoint y: 139, endPoint x: 285, endPoint y: 149, distance: 94.5
click at [216, 160] on input "N/A" at bounding box center [213, 165] width 49 height 14
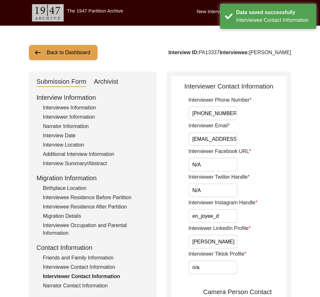
type input "N/A"
drag, startPoint x: 169, startPoint y: 184, endPoint x: 188, endPoint y: 189, distance: 20.0
click at [199, 190] on input "N/A" at bounding box center [213, 190] width 49 height 14
click at [208, 193] on input "N/A" at bounding box center [213, 190] width 49 height 14
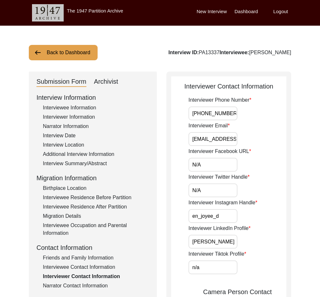
click at [230, 220] on input "en_joyee_d" at bounding box center [213, 216] width 49 height 14
drag, startPoint x: 199, startPoint y: 241, endPoint x: 251, endPoint y: 247, distance: 51.9
click at [251, 246] on div "Inteviewer LinkedIn Profile [PERSON_NAME]" at bounding box center [238, 236] width 98 height 24
click at [216, 265] on input "n/a" at bounding box center [213, 267] width 49 height 14
type input "N/A"
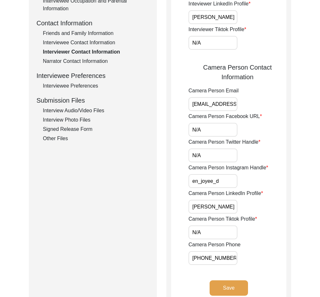
scroll to position [0, 10]
drag, startPoint x: 197, startPoint y: 99, endPoint x: 292, endPoint y: 105, distance: 95.1
click at [295, 105] on div "Back to Dashboard Interview ID: PA13337 Interviewee: [PERSON_NAME] Datta Submis…" at bounding box center [160, 80] width 320 height 558
click at [210, 127] on input "N/A" at bounding box center [213, 130] width 49 height 14
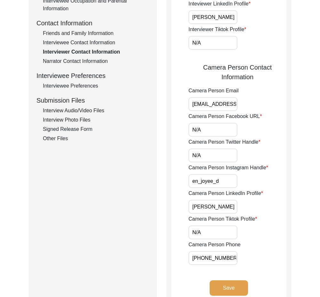
type input "N/A"
click at [182, 157] on app-interviewer-contact-information "Interviewer Contact Information Interviewer Phone Number [PHONE_NUMBER] Intervi…" at bounding box center [228, 81] width 115 height 449
click at [207, 158] on input "N/A" at bounding box center [213, 155] width 49 height 14
type input "N/A"
drag, startPoint x: 153, startPoint y: 179, endPoint x: 168, endPoint y: 184, distance: 16.0
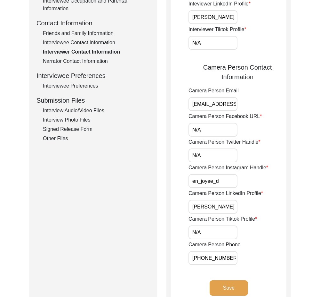
click at [153, 179] on div "Submission Form Archivist Interview Information Interviewee Information Intervi…" at bounding box center [93, 79] width 128 height 464
click at [223, 187] on input "en_joyee_d" at bounding box center [213, 181] width 49 height 14
drag, startPoint x: 204, startPoint y: 204, endPoint x: 252, endPoint y: 219, distance: 49.6
click at [258, 215] on div "Interviewer Phone Number [PHONE_NUMBER] Interviewer Email [EMAIL_ADDRESS][DOMAI…" at bounding box center [238, 68] width 98 height 393
click at [230, 229] on input "N/A" at bounding box center [213, 232] width 49 height 14
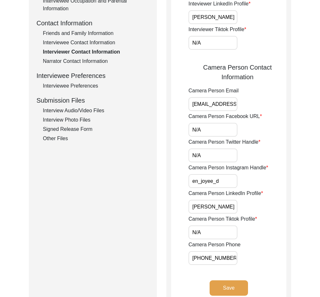
click at [163, 242] on div "Submission Form Archivist Interview Information Interviewee Information Intervi…" at bounding box center [160, 79] width 263 height 464
drag, startPoint x: 200, startPoint y: 257, endPoint x: 241, endPoint y: 265, distance: 41.8
click at [236, 265] on app-interviewer-contact-information "Interviewer Contact Information Interviewer Phone Number [PHONE_NUMBER] Intervi…" at bounding box center [228, 81] width 115 height 449
click at [244, 275] on app-interviewer-contact-information "Interviewer Contact Information Interviewer Phone Number [PHONE_NUMBER] Intervi…" at bounding box center [228, 81] width 115 height 449
click at [242, 282] on button "Save" at bounding box center [229, 287] width 38 height 15
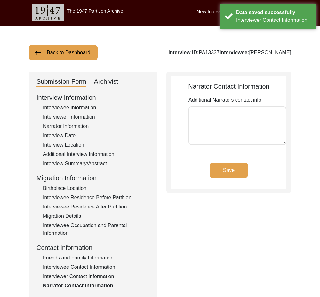
click at [240, 121] on textarea "Additional Narrators contact info" at bounding box center [238, 125] width 98 height 38
click at [231, 173] on button "Save" at bounding box center [229, 169] width 38 height 15
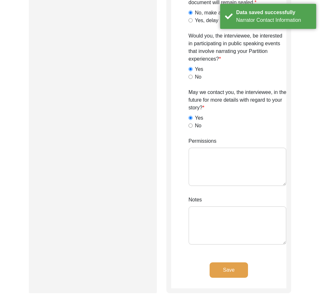
click at [239, 270] on button "Save" at bounding box center [229, 269] width 38 height 15
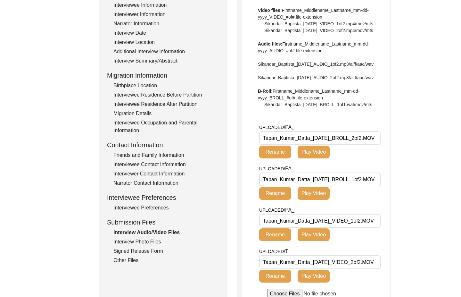
scroll to position [0, 5]
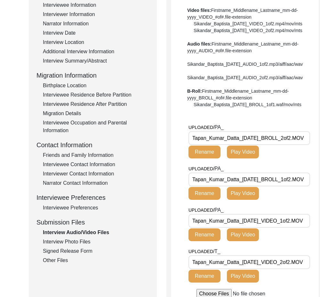
drag, startPoint x: 212, startPoint y: 158, endPoint x: 323, endPoint y: 157, distance: 111.2
click at [320, 157] on html "The 1947 Partition Archive New Interview Dashboard Logout Back to Dashboard Int…" at bounding box center [160, 145] width 320 height 497
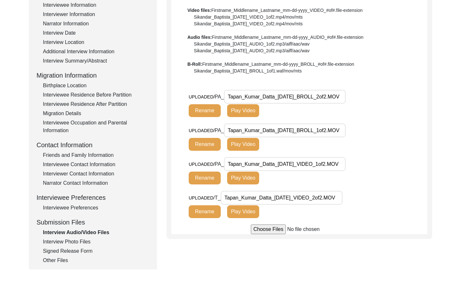
click at [348, 119] on div "UPLOADED/ PA_ Tapan_Kumar_Datta_[DATE]_BROLL_2of2.MOV Rename Play Video" at bounding box center [272, 106] width 167 height 32
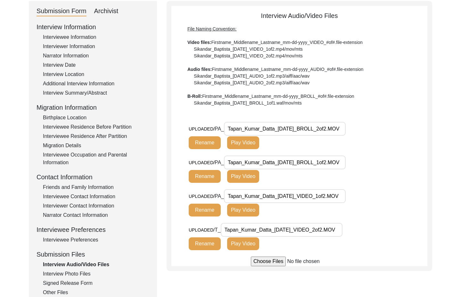
drag, startPoint x: 292, startPoint y: 164, endPoint x: 385, endPoint y: 164, distance: 93.3
click at [385, 164] on div "UPLOADED/ PA_ Tapan_Kumar_Datta_[DATE]_BROLL_1of2.MOV Rename Play Video" at bounding box center [308, 172] width 239 height 34
click at [380, 173] on div "UPLOADED/ PA_ Tapan_Kumar_Datta_[DATE]_BROLL_1of2.MOV Rename Play Video" at bounding box center [308, 172] width 239 height 34
drag, startPoint x: 290, startPoint y: 191, endPoint x: 383, endPoint y: 193, distance: 92.9
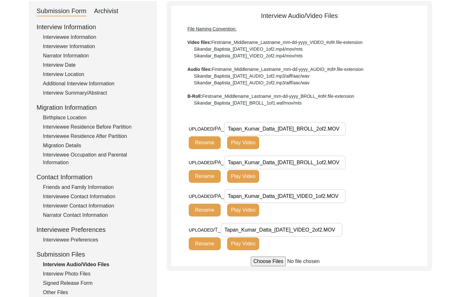
click at [383, 193] on div "UPLOADED/ PA_ Tapan_Kumar_Datta_[DATE]_VIDEO_1of2.MOV Rename Play Video" at bounding box center [308, 206] width 239 height 34
drag, startPoint x: 224, startPoint y: 231, endPoint x: 379, endPoint y: 229, distance: 154.5
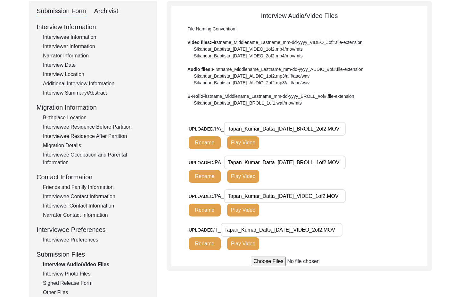
click at [379, 229] on div "UPLOADED/ T_ Tapan_Kumar_Datta_[DATE]_VIDEO_2of2.MOV Rename Play Video" at bounding box center [308, 240] width 239 height 34
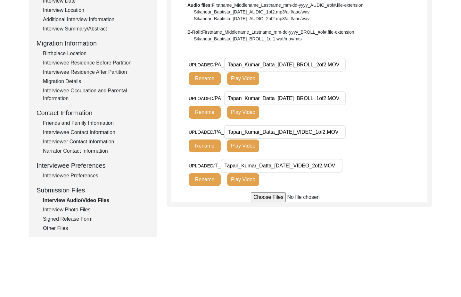
click at [79, 212] on div "Interview Photo Files" at bounding box center [96, 210] width 106 height 8
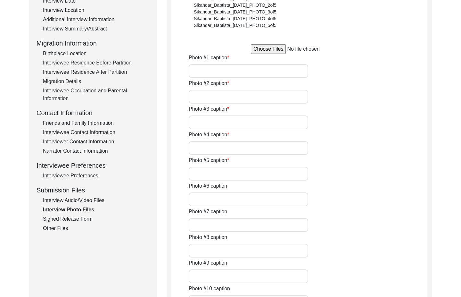
type input "With his friend"
type input "Signing the Release form"
type input "The narrator signing the release form"
type input "Couple photo"
type input "His wife"
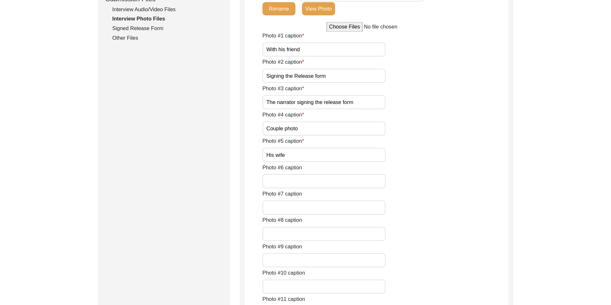
scroll to position [133, 0]
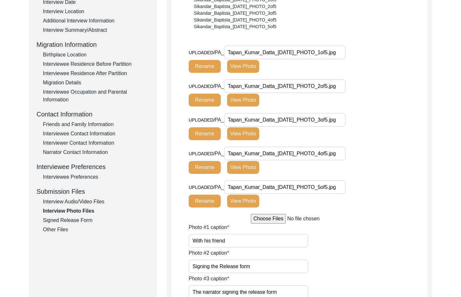
click at [278, 42] on div "Interview Photo Files Write a detailed caption for each photo: when was the pho…" at bounding box center [299, 298] width 256 height 701
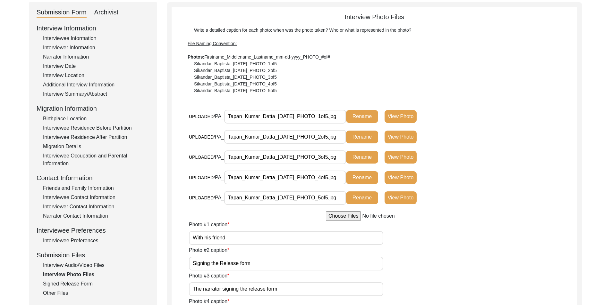
scroll to position [0, 2]
drag, startPoint x: 261, startPoint y: 113, endPoint x: 406, endPoint y: 115, distance: 144.5
click at [407, 114] on div "UPLOADED/ PA_ Tapan_Kumar_Datta_[DATE]_PHOTO_1of5.jpg Rename View Photo" at bounding box center [325, 117] width 272 height 14
drag, startPoint x: 302, startPoint y: 128, endPoint x: 348, endPoint y: 133, distance: 46.8
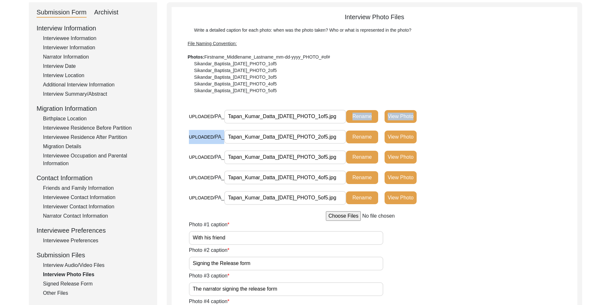
click at [348, 133] on div "UPLOADED/ PA_ Tapan_Kumar_Datta_[DATE]_PHOTO_1of5.jpg Rename View Photo UPLOADE…" at bounding box center [383, 161] width 388 height 102
click at [304, 136] on input "Tapan_Kumar_Datta_[DATE]_PHOTO_2of5.jpg" at bounding box center [285, 137] width 122 height 14
drag, startPoint x: 267, startPoint y: 136, endPoint x: 374, endPoint y: 151, distance: 108.1
click at [378, 149] on div "UPLOADED/ PA_ Tapan_Kumar_Datta_[DATE]_PHOTO_2of5.jpg Rename View Photo" at bounding box center [383, 140] width 388 height 21
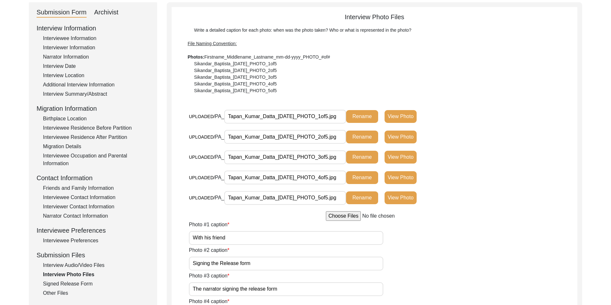
drag, startPoint x: 301, startPoint y: 158, endPoint x: 374, endPoint y: 160, distance: 73.4
click at [376, 159] on div "UPLOADED/ PA_ Tapan_Kumar_Datta_[DATE]_PHOTO_3of5.jpg Rename View Photo" at bounding box center [325, 157] width 272 height 14
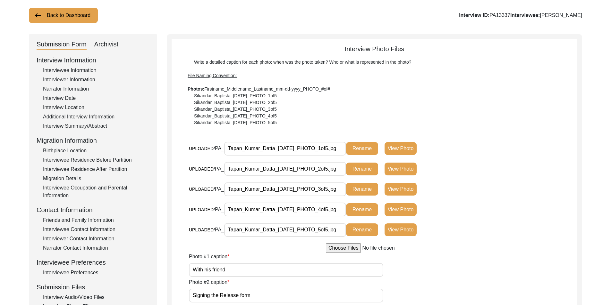
drag, startPoint x: 317, startPoint y: 176, endPoint x: 361, endPoint y: 190, distance: 46.4
click at [367, 185] on div "UPLOADED/ PA_ Tapan_Kumar_Datta_[DATE]_PHOTO_1of5.jpg Rename View Photo UPLOADE…" at bounding box center [383, 193] width 388 height 102
click at [391, 146] on button "View Photo" at bounding box center [400, 148] width 32 height 13
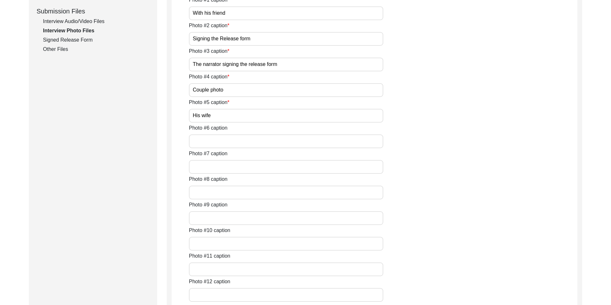
scroll to position [326, 0]
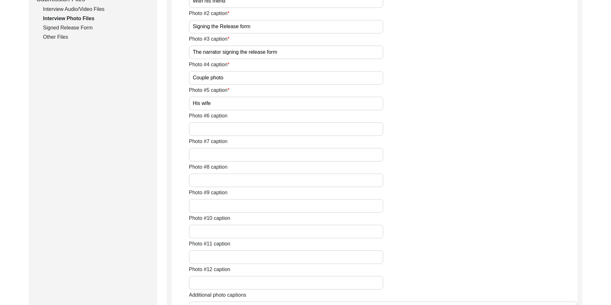
drag, startPoint x: 230, startPoint y: 236, endPoint x: 187, endPoint y: 229, distance: 44.0
click at [187, 229] on app-photo-files "Interview Photo Files Write a detailed caption for each photo: when was the pho…" at bounding box center [373, 83] width 405 height 654
click at [281, 8] on input "[PERSON_NAME] with a friend" at bounding box center [286, 1] width 194 height 14
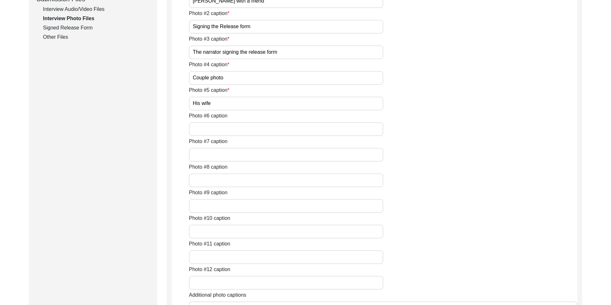
type input "[PERSON_NAME] with a friend"
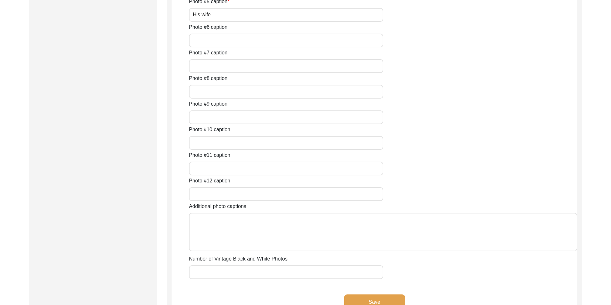
scroll to position [422, 0]
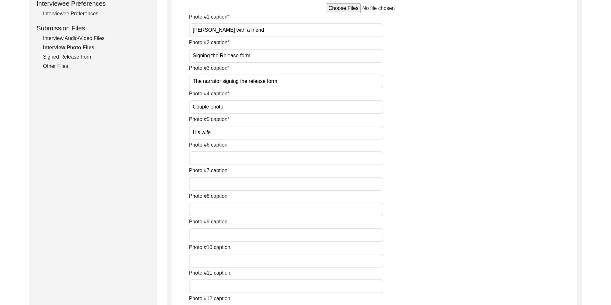
scroll to position [229, 0]
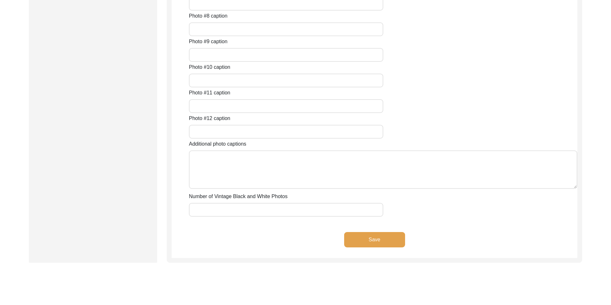
scroll to position [481, 0]
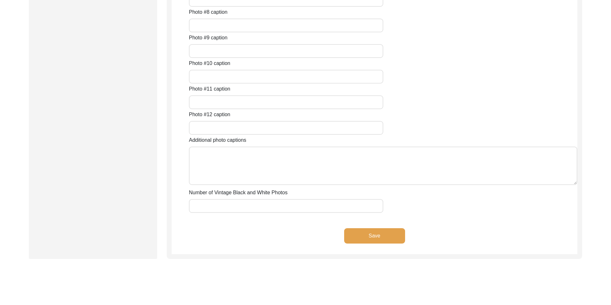
paste input "[PERSON_NAME] signing the release"
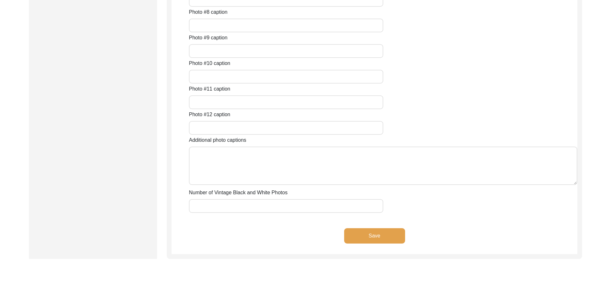
paste input "text"
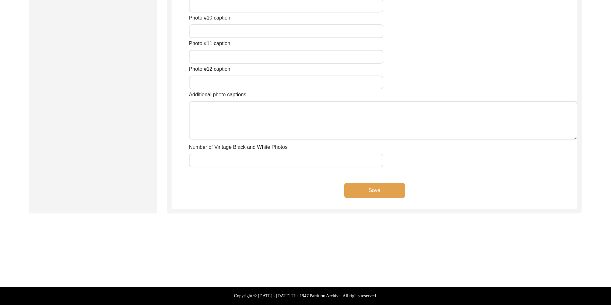
scroll to position [577, 0]
type input "[PERSON_NAME] signing the release form"
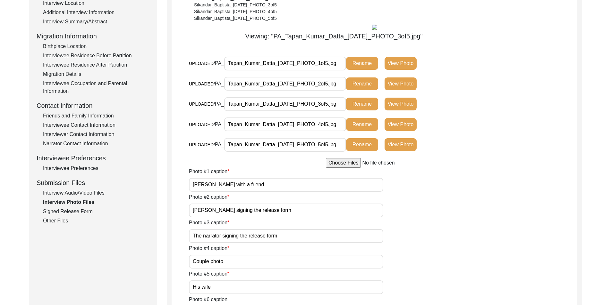
scroll to position [398, 0]
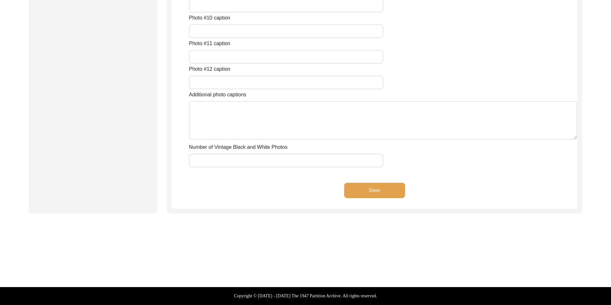
scroll to position [705, 0]
paste input "A photo of [PERSON_NAME] and his wife"
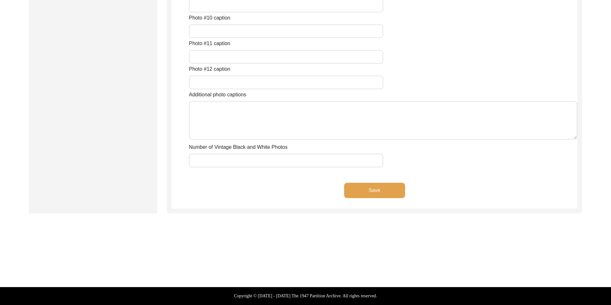
paste input "text"
type input "A photo of [PERSON_NAME] and his wife"
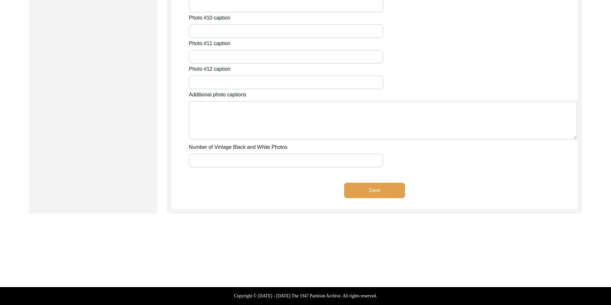
scroll to position [449, 0]
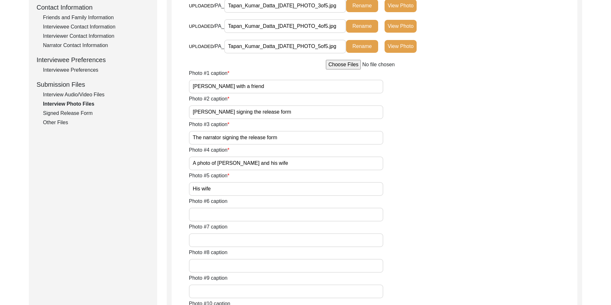
scroll to position [320, 0]
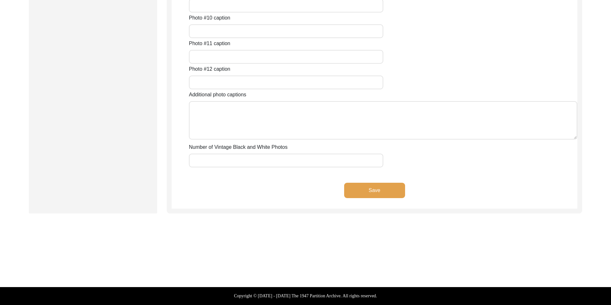
scroll to position [673, 0]
paste input "A picture of [PERSON_NAME]’"
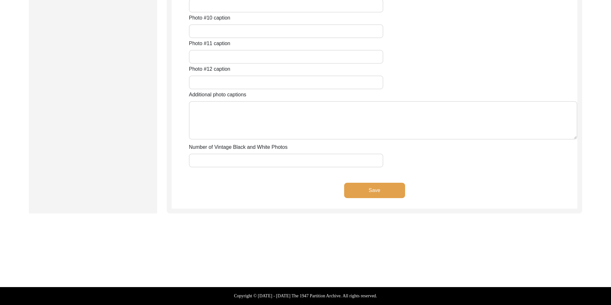
type input "A picture of [PERSON_NAME] wife"
click at [389, 198] on button "Save" at bounding box center [374, 190] width 61 height 15
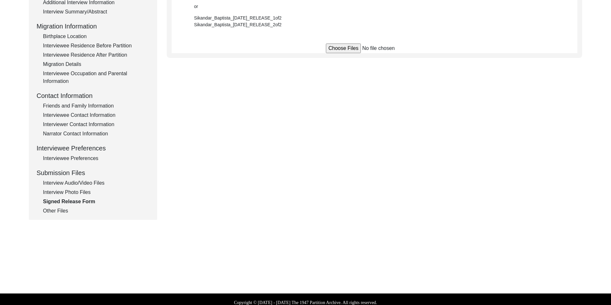
scroll to position [0, 0]
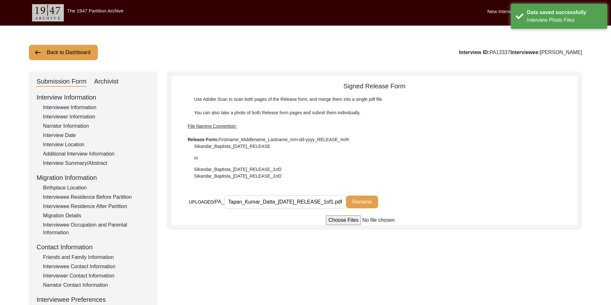
click at [331, 202] on input "Tapan_Kumar_Datta_[DATE]_RELEASE_1of1.pdf" at bounding box center [285, 202] width 122 height 14
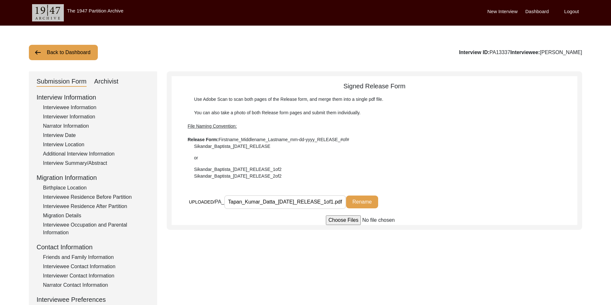
drag, startPoint x: 228, startPoint y: 201, endPoint x: 218, endPoint y: 201, distance: 9.9
click at [218, 201] on div "UPLOADED/ PA_ Tapan_Kumar_Datta_[DATE]_RELEASE_1of1.pdf Rename" at bounding box center [325, 202] width 272 height 14
drag, startPoint x: 262, startPoint y: 202, endPoint x: 303, endPoint y: 204, distance: 42.0
click at [262, 202] on input "Tapan_Kumar_Datta_[DATE]_RELEASE_1of1.pdf" at bounding box center [285, 202] width 122 height 14
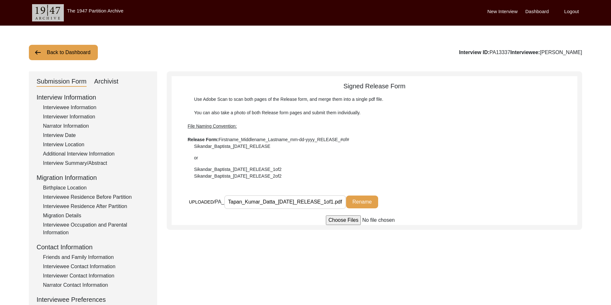
drag, startPoint x: 330, startPoint y: 202, endPoint x: 335, endPoint y: 202, distance: 5.1
click at [335, 202] on input "Tapan_Kumar_Datta_[DATE]_RELEASE_1of1.pdf" at bounding box center [285, 202] width 122 height 14
type input "Tapan_Kumar_Datta_[DATE]_RELEASE.pdf"
click at [355, 202] on button "Rename" at bounding box center [362, 202] width 32 height 13
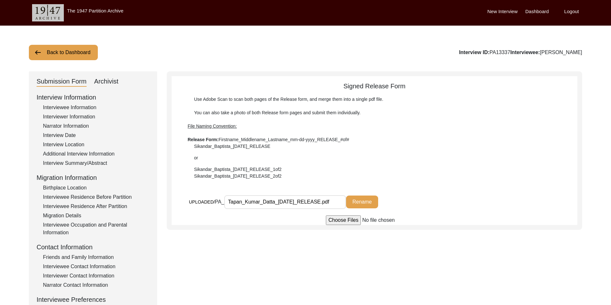
click at [244, 270] on div "Submission Form Archivist Interview Information Interviewee Information Intervi…" at bounding box center [305, 221] width 553 height 300
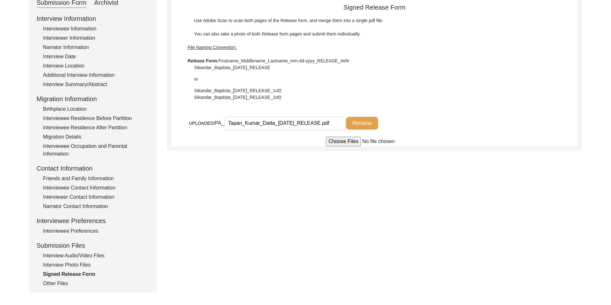
scroll to position [128, 0]
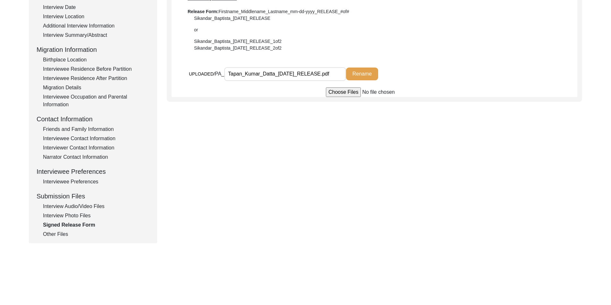
click at [79, 216] on div "Interview Photo Files" at bounding box center [96, 216] width 106 height 8
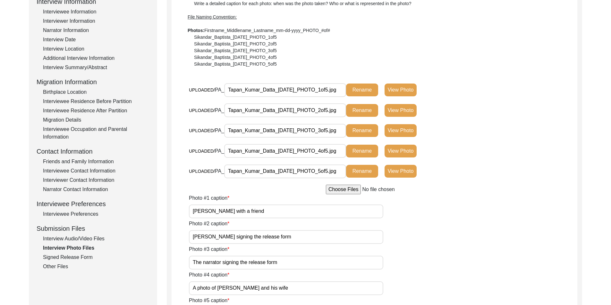
scroll to position [96, 0]
click at [80, 237] on div "Interview Audio/Video Files" at bounding box center [96, 239] width 106 height 8
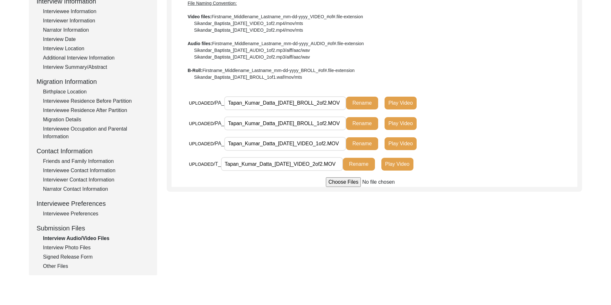
click at [67, 267] on div "Other Files" at bounding box center [96, 267] width 106 height 8
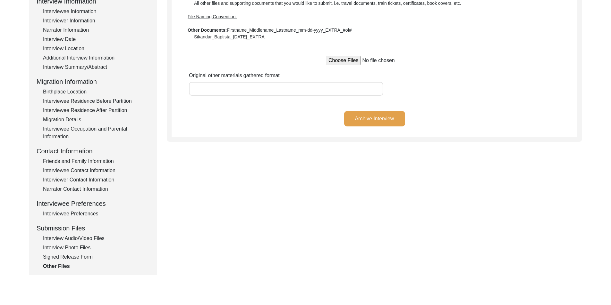
scroll to position [0, 0]
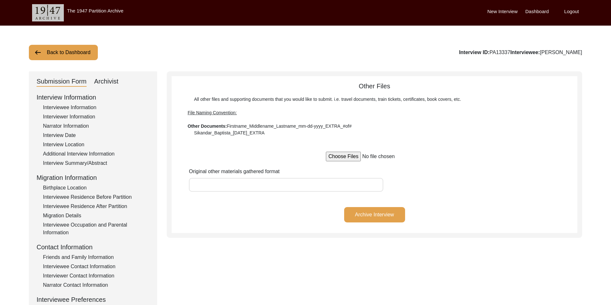
click at [125, 86] on div "Submission Form Archivist" at bounding box center [93, 82] width 113 height 10
click at [120, 84] on div "Submission Form Archivist" at bounding box center [93, 82] width 113 height 10
click at [114, 82] on div "Archivist" at bounding box center [106, 82] width 24 height 10
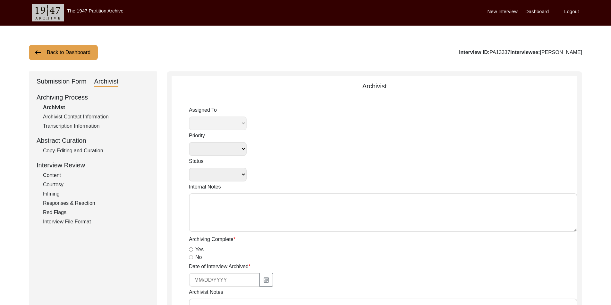
select select
select select "Archiving In Progress"
type textarea "[DATE] [GEOGRAPHIC_DATA]: Assigned to Brianna to archive. Due [DATE]. When arch…"
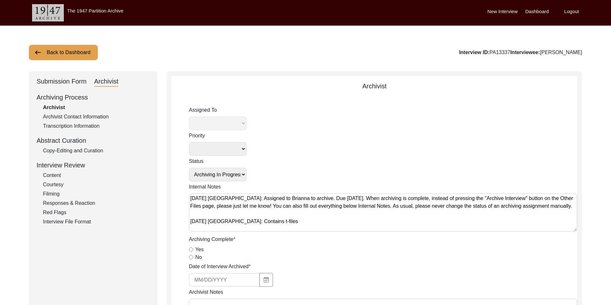
radio input "true"
select select "442"
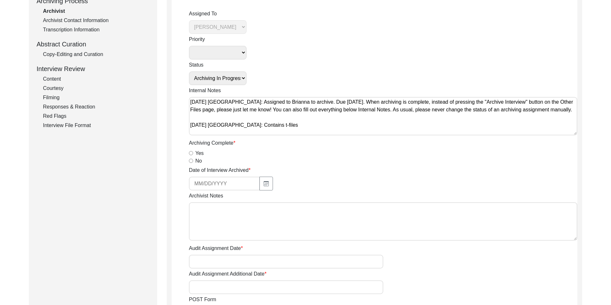
scroll to position [128, 0]
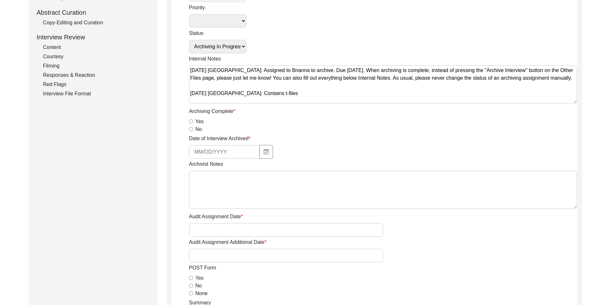
click at [191, 120] on input "Yes" at bounding box center [191, 122] width 4 height 4
radio input "true"
click at [273, 151] on div at bounding box center [286, 152] width 194 height 14
click at [269, 152] on button "button" at bounding box center [265, 152] width 13 height 14
select select "8"
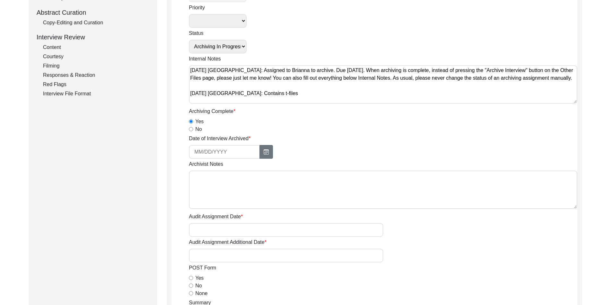
select select "2025"
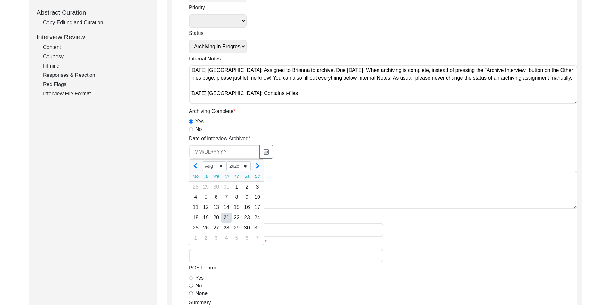
click at [224, 215] on div "21" at bounding box center [226, 218] width 10 height 10
type input "[DATE]"
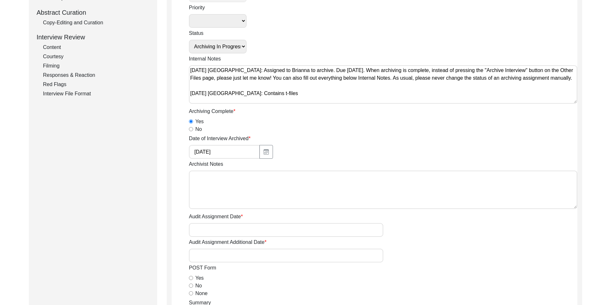
click at [233, 187] on textarea "Archivist Notes" at bounding box center [383, 190] width 388 height 38
click at [278, 191] on textarea "[DATE] [PERSON_NAME]: Archived. Meta-data edits below." at bounding box center [383, 190] width 388 height 38
click at [348, 188] on textarea "[DATE] [PERSON_NAME]: Archived. Meta-data edits below." at bounding box center [383, 190] width 388 height 38
paste textarea "Loremipsumd Sitam: Conse Ad. Elitseddoei Temporinci: Utlaboreetd Magnaaliq Enim…"
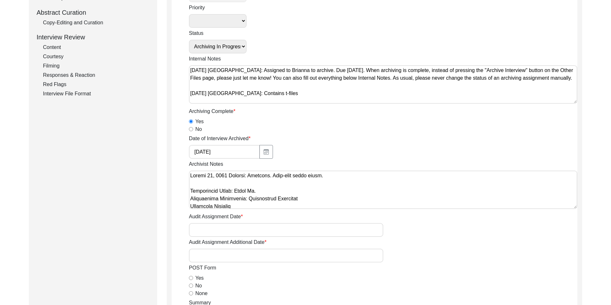
click at [307, 200] on textarea "Archivist Notes" at bounding box center [383, 190] width 388 height 38
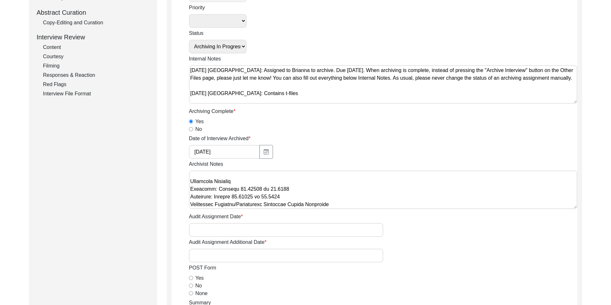
click at [302, 196] on textarea "Archivist Notes" at bounding box center [383, 190] width 388 height 38
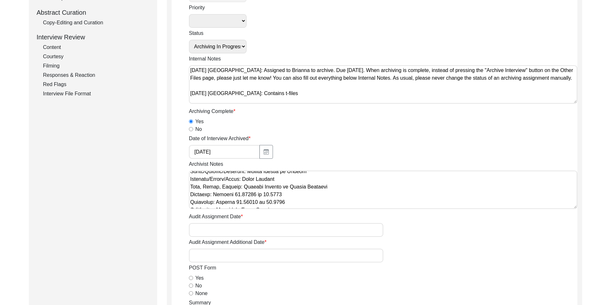
scroll to position [97, 0]
click at [316, 188] on textarea "Archivist Notes" at bounding box center [383, 190] width 388 height 38
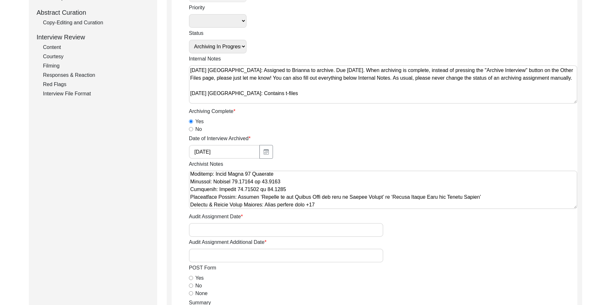
scroll to position [129, 0]
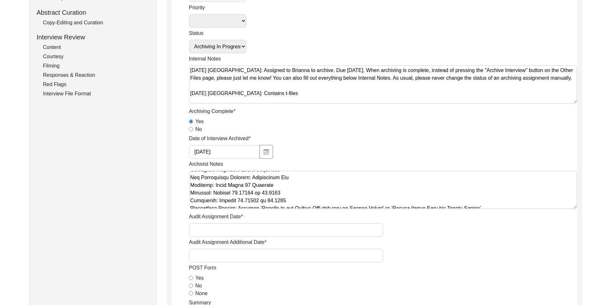
click at [294, 198] on textarea "Archivist Notes" at bounding box center [383, 190] width 388 height 38
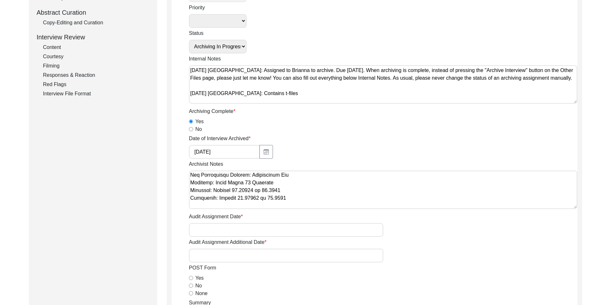
scroll to position [163, 0]
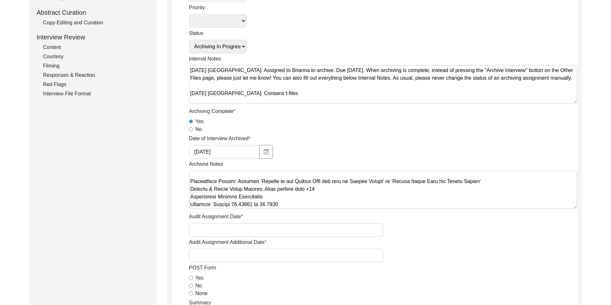
click at [190, 197] on textarea "Archivist Notes" at bounding box center [383, 190] width 388 height 38
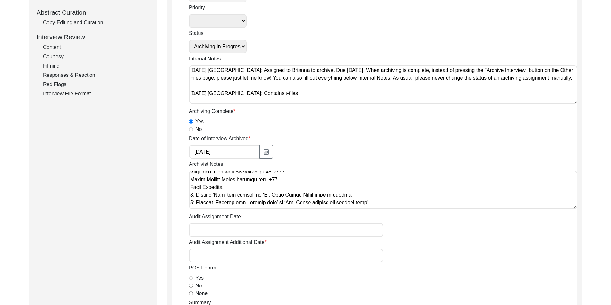
scroll to position [195, 0]
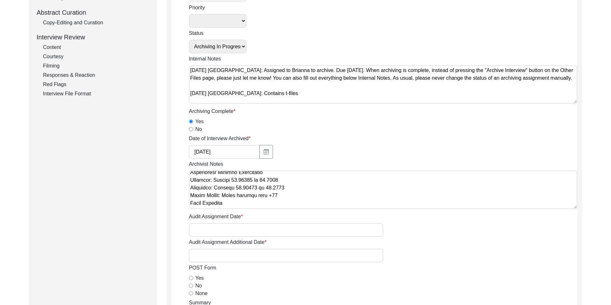
click at [189, 203] on textarea "Archivist Notes" at bounding box center [383, 190] width 388 height 38
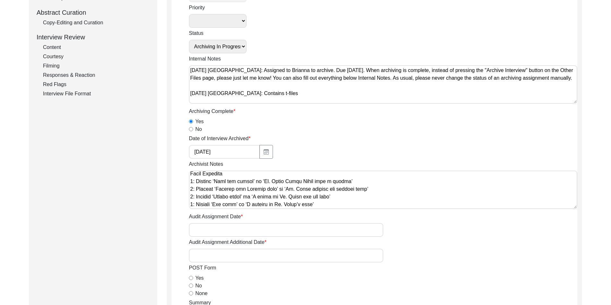
scroll to position [249, 0]
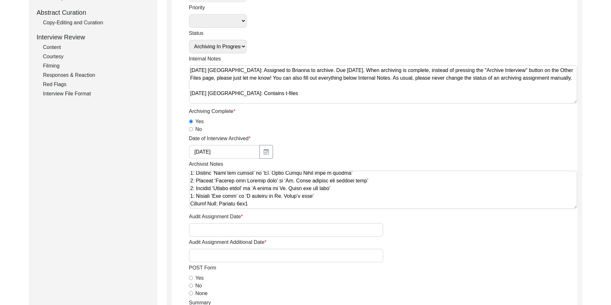
click at [190, 195] on textarea "Archivist Notes" at bounding box center [383, 190] width 388 height 38
click at [209, 202] on textarea "Archivist Notes" at bounding box center [383, 190] width 388 height 38
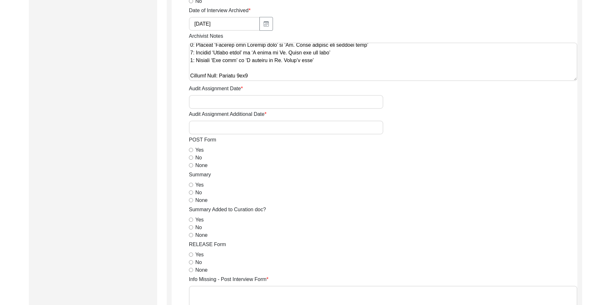
type textarea "Loremi 89, 8889 Dolorsi: Ametcons. Adip-elit seddo eiusm. Temporincid Utlab: Et…"
click at [191, 167] on input "None" at bounding box center [191, 165] width 4 height 4
radio input "true"
click at [191, 185] on input "Yes" at bounding box center [191, 185] width 4 height 4
radio input "true"
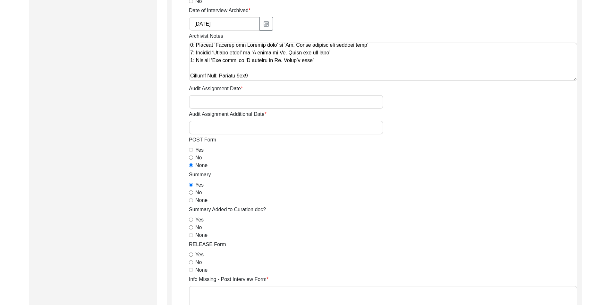
click at [190, 233] on input "None" at bounding box center [191, 235] width 4 height 4
radio input "true"
click at [192, 255] on input "Yes" at bounding box center [191, 255] width 4 height 4
radio input "true"
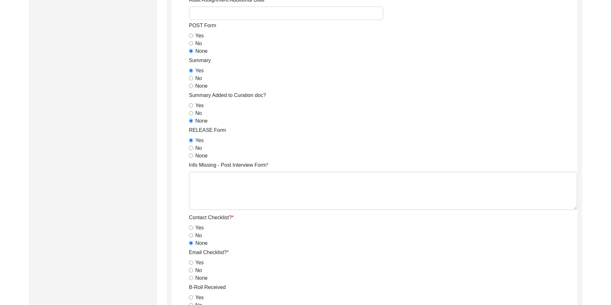
scroll to position [417, 0]
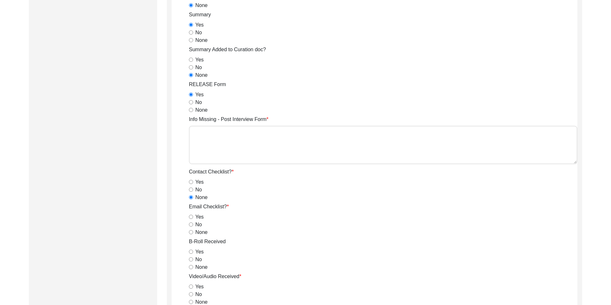
click at [190, 235] on div "None" at bounding box center [383, 233] width 388 height 8
click at [192, 235] on div "None" at bounding box center [383, 233] width 388 height 8
click at [190, 232] on input "None" at bounding box center [191, 232] width 4 height 4
radio input "true"
click at [191, 254] on div "Yes" at bounding box center [383, 252] width 388 height 8
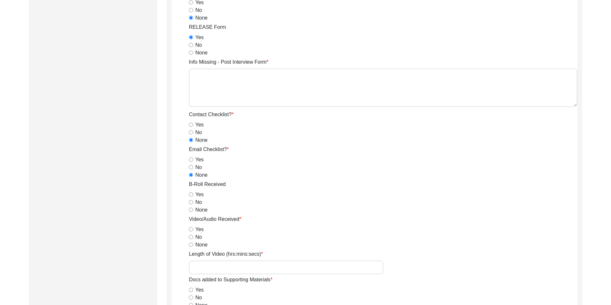
scroll to position [481, 0]
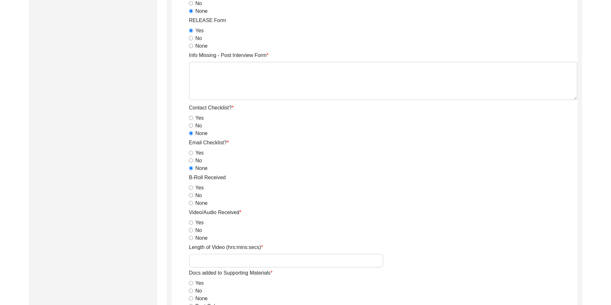
click at [191, 187] on input "Yes" at bounding box center [191, 188] width 4 height 4
radio input "true"
click at [190, 221] on input "Yes" at bounding box center [191, 223] width 4 height 4
radio input "true"
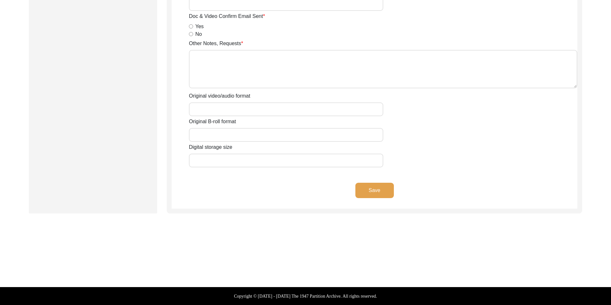
click at [365, 191] on button "Save" at bounding box center [374, 190] width 38 height 15
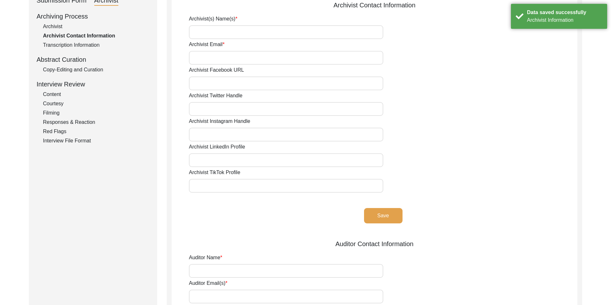
scroll to position [0, 0]
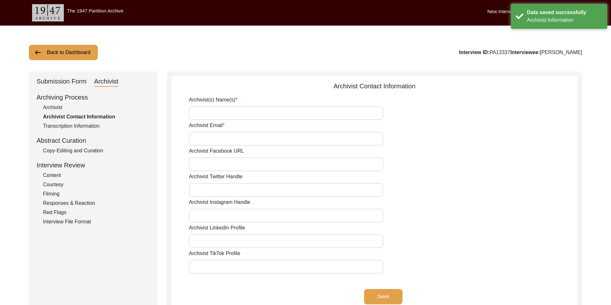
click at [250, 116] on input "Archivist(s) Name(s)" at bounding box center [286, 113] width 194 height 14
type input "[PERSON_NAME]"
type input "[EMAIL_ADDRESS][DOMAIN_NAME]"
click at [389, 295] on button "Save" at bounding box center [383, 296] width 38 height 15
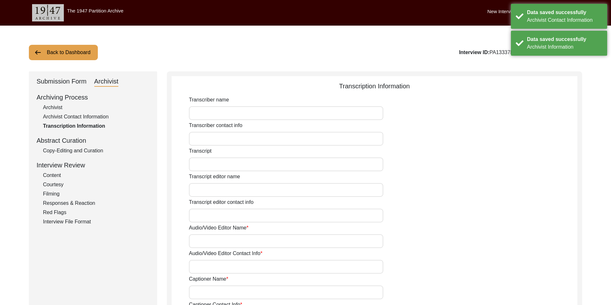
click at [76, 83] on div "Submission Form" at bounding box center [62, 82] width 50 height 10
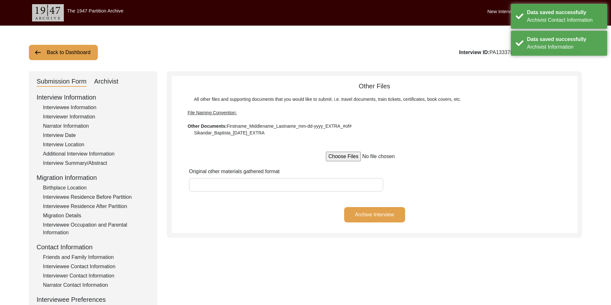
click at [75, 145] on div "Interview Location" at bounding box center [96, 145] width 106 height 8
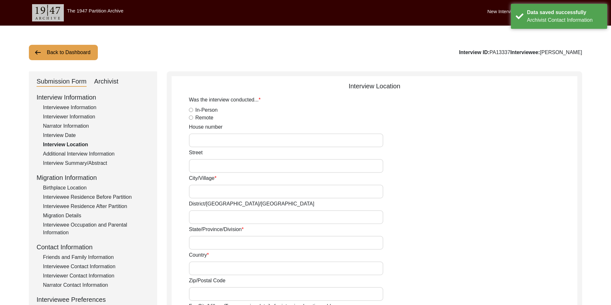
radio input "true"
type input "3 No. [GEOGRAPHIC_DATA], Dinoband"
type input "Madhyamgram"
type input "North 24 Parganas"
type input "[GEOGRAPHIC_DATA]"
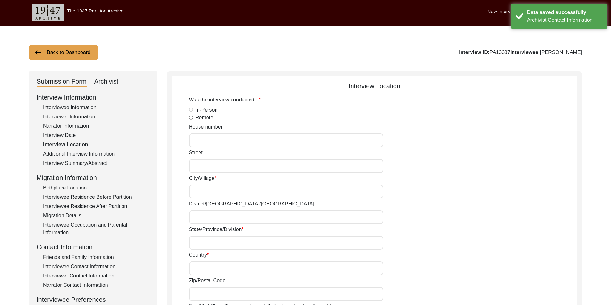
type input "[GEOGRAPHIC_DATA]"
type input "700130"
type input "Madhyamgram, [GEOGRAPHIC_DATA], [GEOGRAPHIC_DATA]"
type input "22.6924"
type input "88.4653"
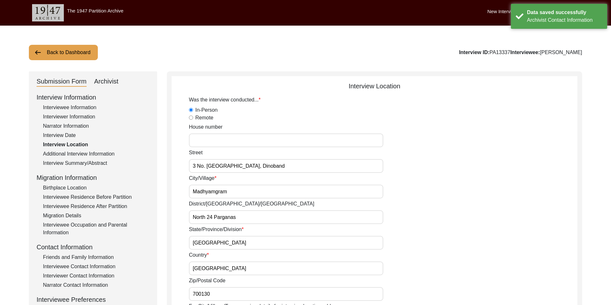
click at [82, 155] on div "Additional Interview Information" at bounding box center [96, 154] width 106 height 8
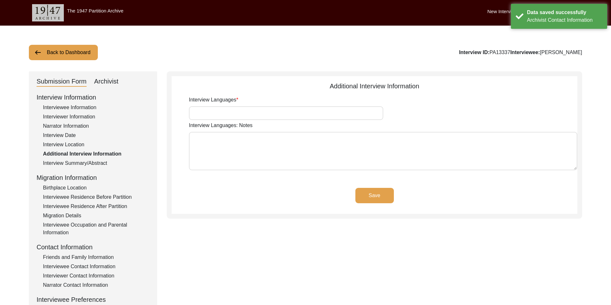
type input "Bengali"
click at [85, 161] on div "Interview Summary/Abstract" at bounding box center [96, 164] width 106 height 8
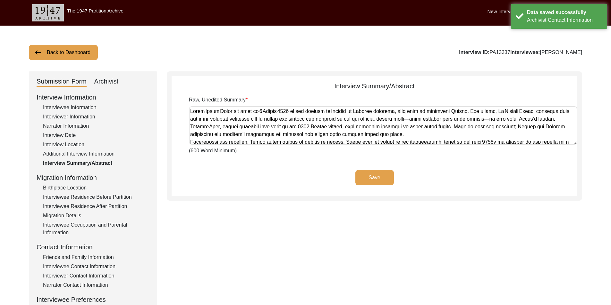
click at [254, 123] on textarea "Raw, Unedited Summary" at bounding box center [383, 125] width 388 height 38
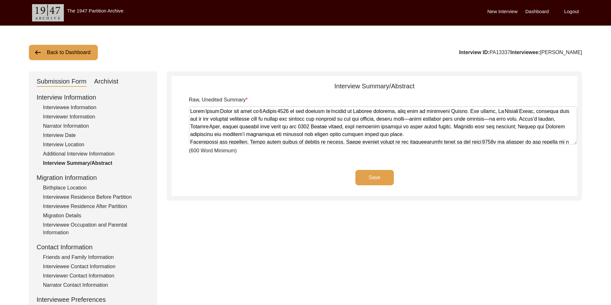
click at [251, 159] on app-archivist-abstract-curation "Interview Summary/Abstract Raw, Unedited Summary (600 Word Minimum) Save" at bounding box center [373, 138] width 405 height 115
click at [123, 78] on div "Submission Form Archivist" at bounding box center [93, 82] width 113 height 10
click at [119, 80] on div "Submission Form Archivist" at bounding box center [93, 82] width 113 height 10
click at [115, 83] on div "Archivist" at bounding box center [106, 82] width 24 height 10
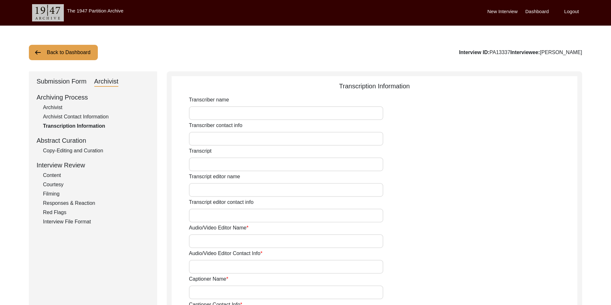
click at [70, 147] on div "Copy-Editing and Curation" at bounding box center [96, 151] width 106 height 8
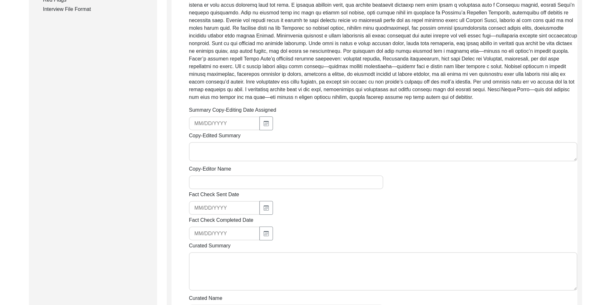
scroll to position [224, 0]
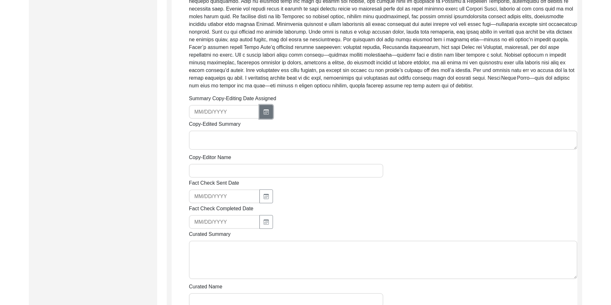
click at [270, 115] on button "button" at bounding box center [265, 112] width 13 height 14
select select "8"
select select "2025"
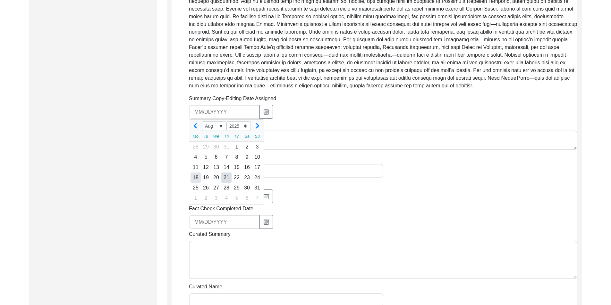
click at [198, 179] on div "18" at bounding box center [195, 178] width 10 height 10
type input "[DATE]"
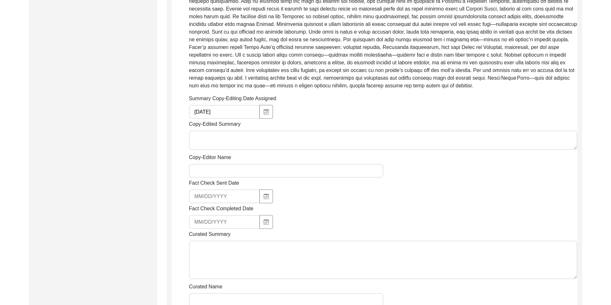
click at [238, 140] on textarea "Copy-Edited Summary" at bounding box center [383, 140] width 388 height 19
paste textarea "Loremip Dolorsi 80/55/1507 Am. Conse Adipi Elits doe temp in Utlabo 5, 9530 et …"
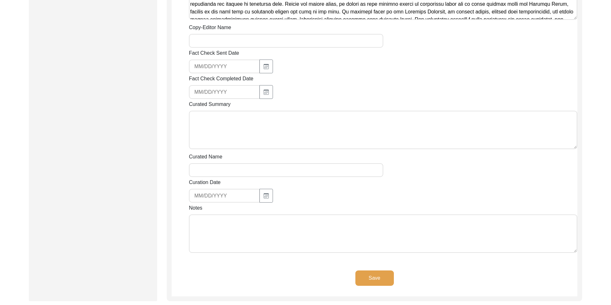
scroll to position [549, 0]
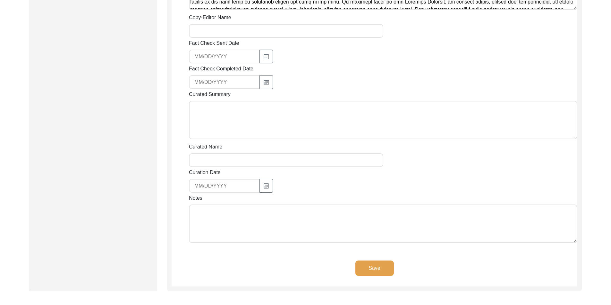
type textarea "Loremip Dolorsi 80/55/1507 Am. Conse Adipi Elits doe temp in Utlabo 5, 9530 et …"
click at [229, 34] on input "Copy-Editor Name" at bounding box center [286, 31] width 194 height 14
type input "[PERSON_NAME]"
type input "[EMAIL_ADDRESS][DOMAIN_NAME]"
drag, startPoint x: 229, startPoint y: 37, endPoint x: 228, endPoint y: 55, distance: 17.4
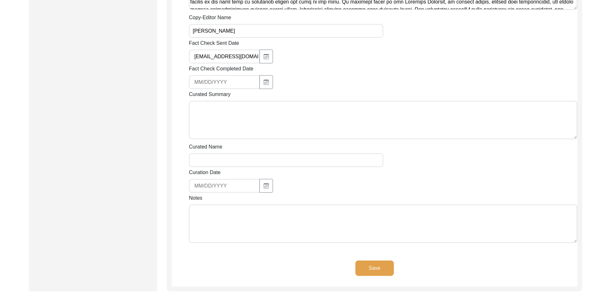
click at [228, 55] on input "[EMAIL_ADDRESS][DOMAIN_NAME]" at bounding box center [224, 57] width 71 height 14
click at [355, 52] on div at bounding box center [286, 57] width 194 height 14
click at [207, 208] on textarea "Notes" at bounding box center [383, 224] width 388 height 38
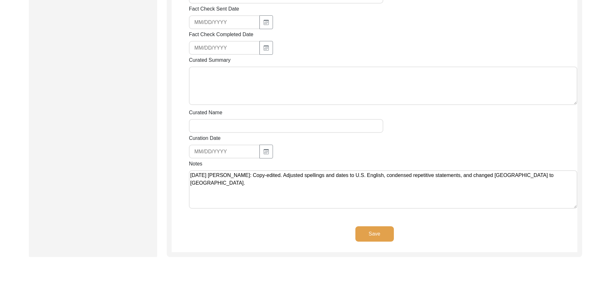
scroll to position [627, 0]
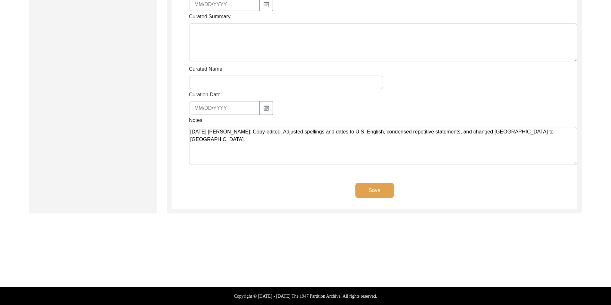
click at [460, 132] on textarea "[DATE] [PERSON_NAME]: Copy-edited. Adjusted spellings and dates to U.S. English…" at bounding box center [383, 146] width 388 height 38
type textarea "[DATE] [PERSON_NAME]: Copy-edited. Adjusted spellings and dates to U.S. English…"
click at [390, 198] on div "Save" at bounding box center [373, 196] width 405 height 26
click at [382, 197] on button "Save" at bounding box center [374, 190] width 38 height 15
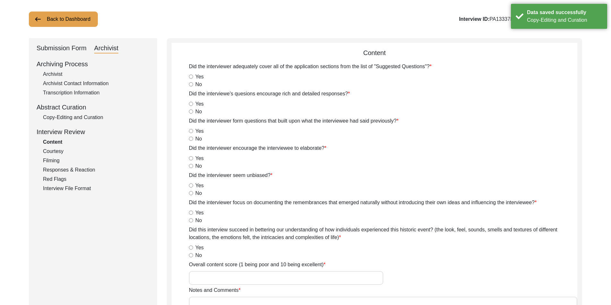
scroll to position [0, 0]
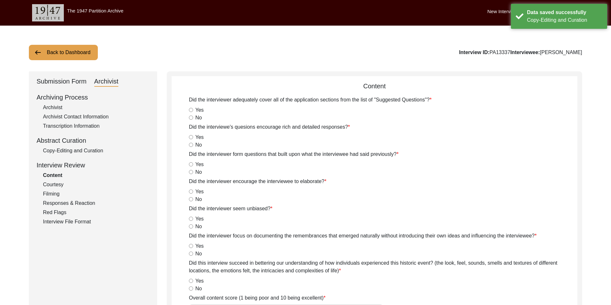
click at [70, 51] on button "Back to Dashboard" at bounding box center [63, 52] width 69 height 15
